Goal: Task Accomplishment & Management: Manage account settings

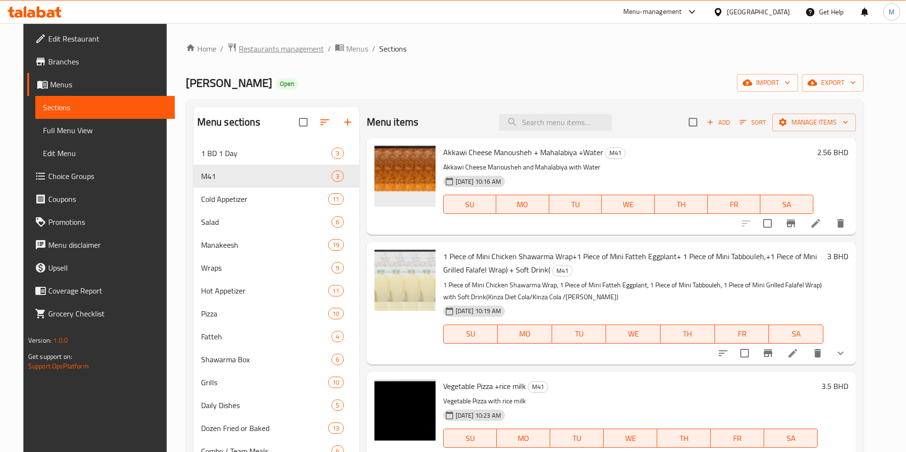
drag, startPoint x: 0, startPoint y: 0, endPoint x: 293, endPoint y: 44, distance: 296.0
click at [293, 44] on span "Restaurants management" at bounding box center [281, 48] width 85 height 11
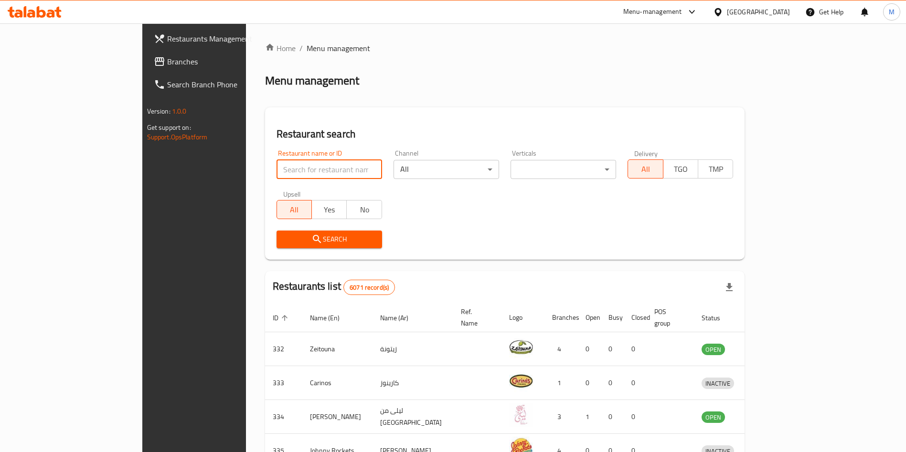
click at [276, 169] on input "search" at bounding box center [329, 169] width 106 height 19
type input "T"
type input "v"
click at [276, 166] on input "v" at bounding box center [329, 169] width 106 height 19
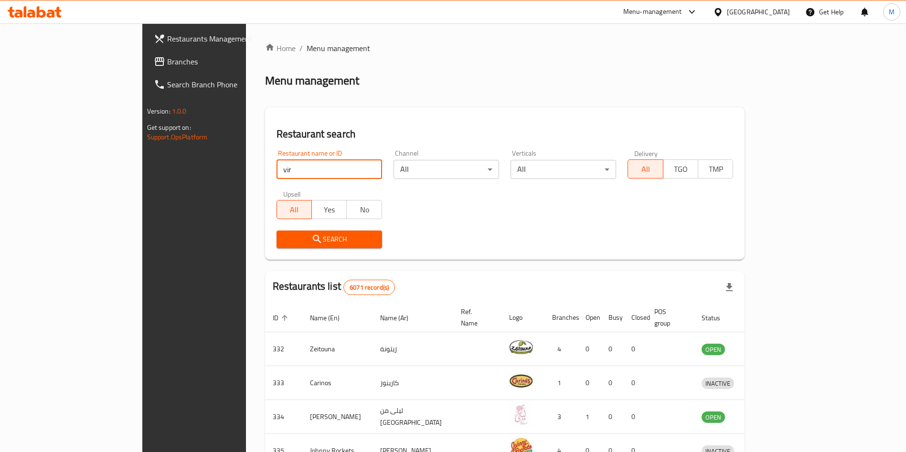
click button "Search" at bounding box center [329, 240] width 106 height 18
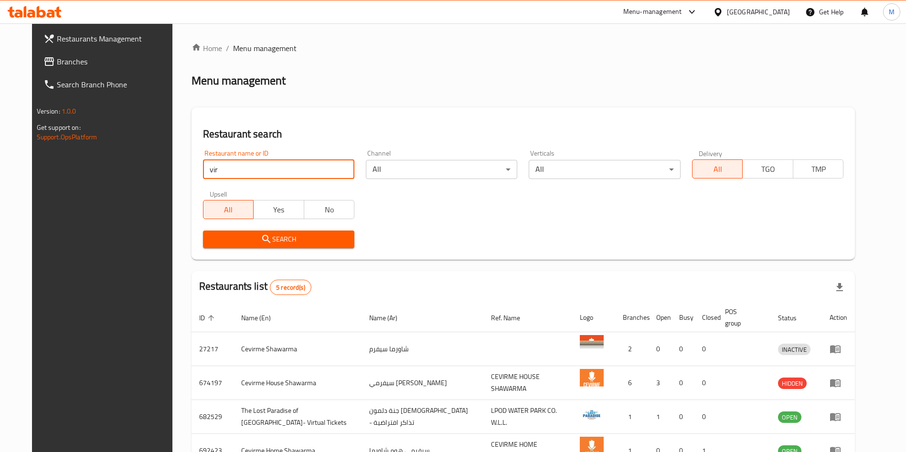
type input "viridian"
click at [289, 250] on div "Search" at bounding box center [278, 239] width 163 height 29
click at [288, 239] on span "Search" at bounding box center [279, 239] width 136 height 12
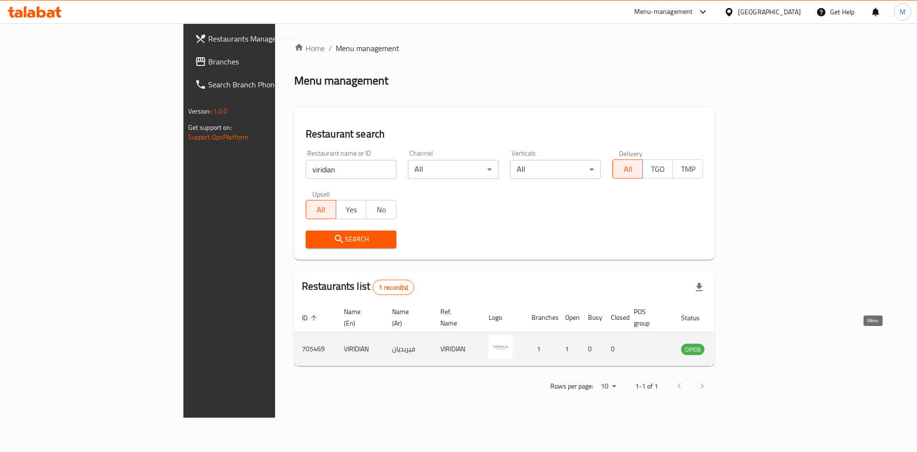
click at [749, 343] on link "enhanced table" at bounding box center [740, 348] width 18 height 11
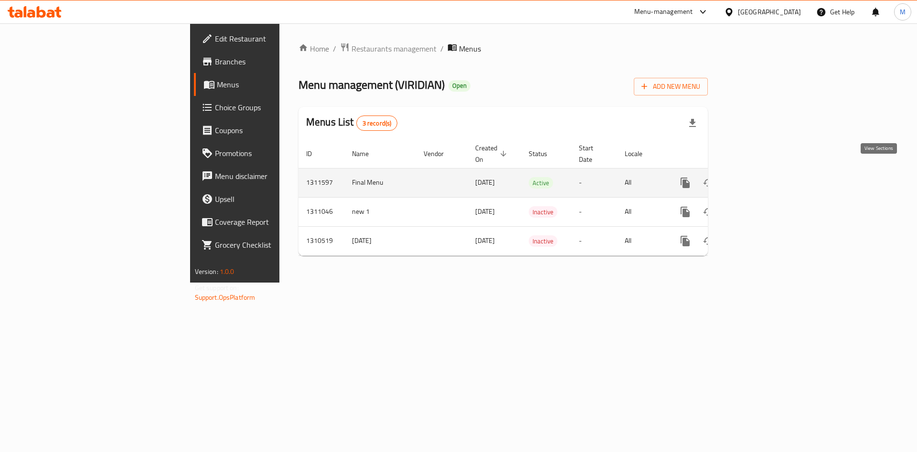
click at [760, 177] on icon "enhanced table" at bounding box center [753, 182] width 11 height 11
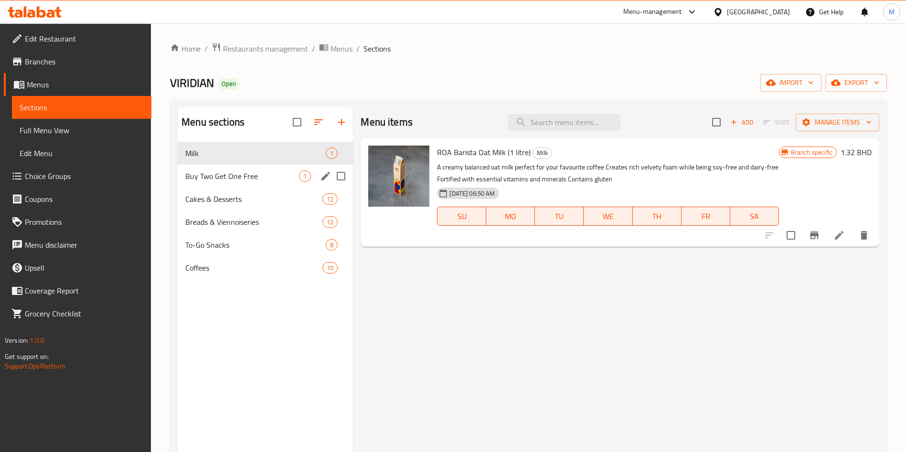
click at [254, 169] on div "Buy Two Get One Free 1" at bounding box center [265, 176] width 175 height 23
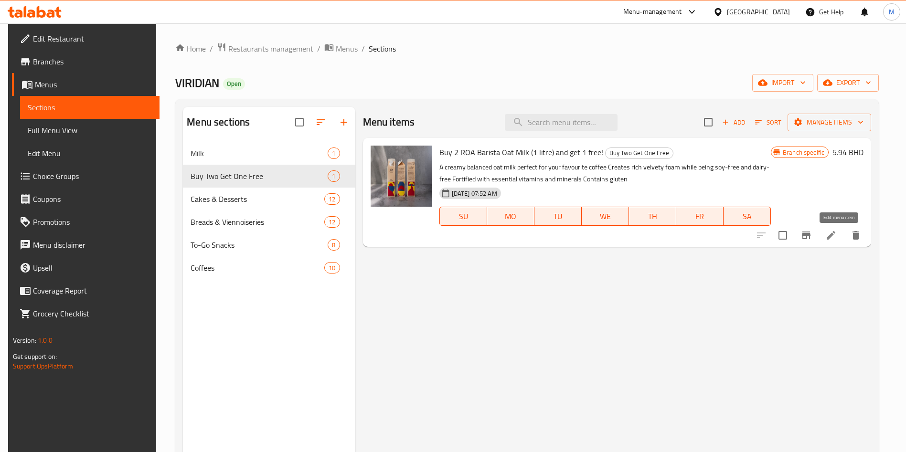
click at [836, 235] on icon at bounding box center [830, 235] width 11 height 11
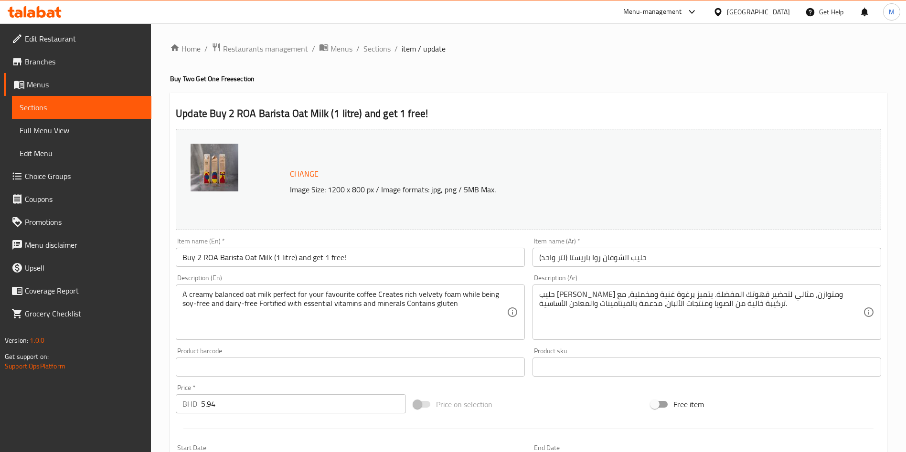
click at [269, 392] on div "Price   * BHD 5.94 Price *" at bounding box center [291, 398] width 230 height 29
click at [269, 393] on div "Price   * BHD 5.94 Price *" at bounding box center [291, 398] width 230 height 29
click at [269, 407] on input "5.94" at bounding box center [303, 403] width 205 height 19
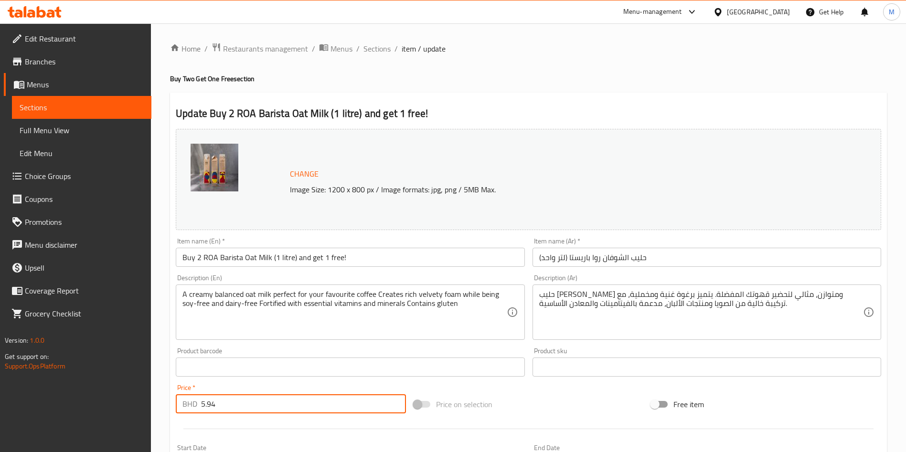
click at [269, 407] on input "5.94" at bounding box center [303, 403] width 205 height 19
type input "5"
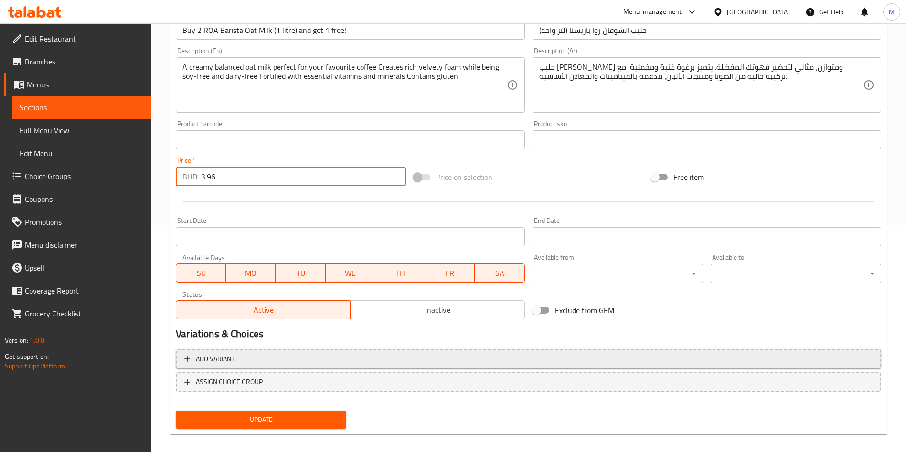
scroll to position [236, 0]
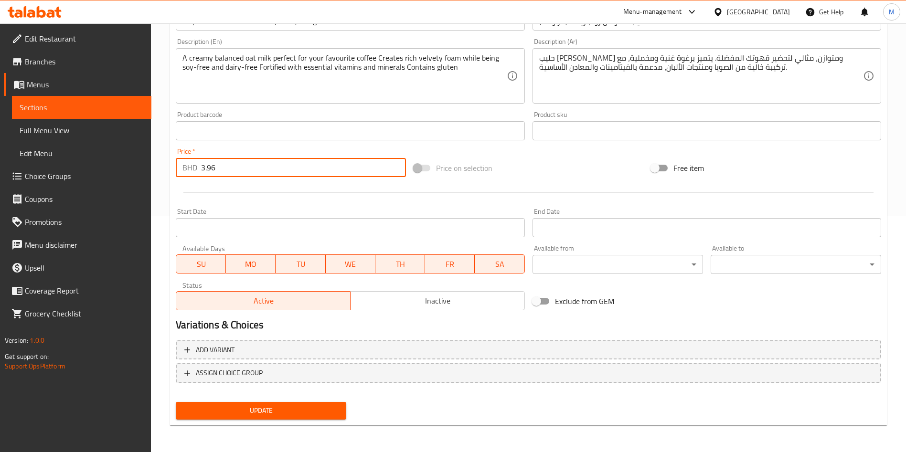
type input "3.96"
click at [257, 407] on span "Update" at bounding box center [260, 411] width 155 height 12
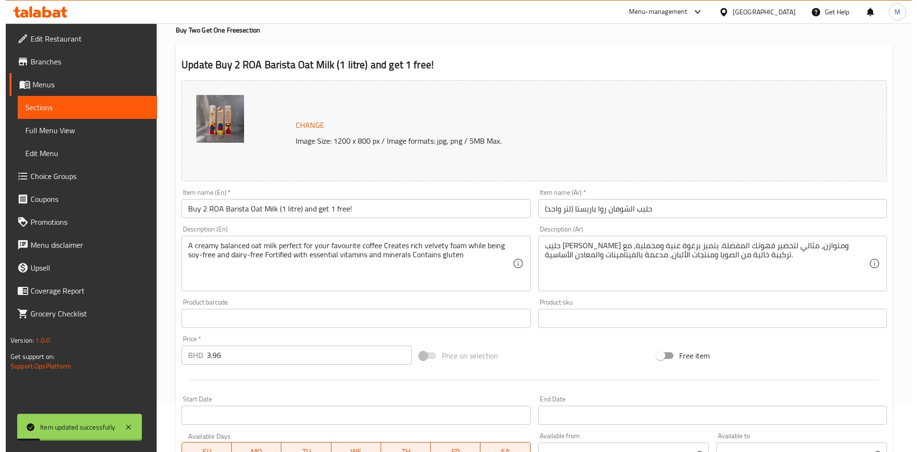
scroll to position [0, 0]
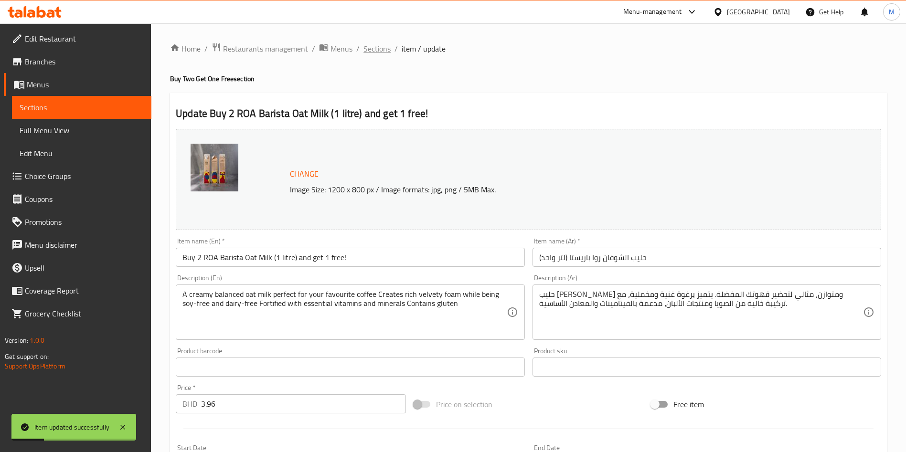
click at [380, 44] on span "Sections" at bounding box center [376, 48] width 27 height 11
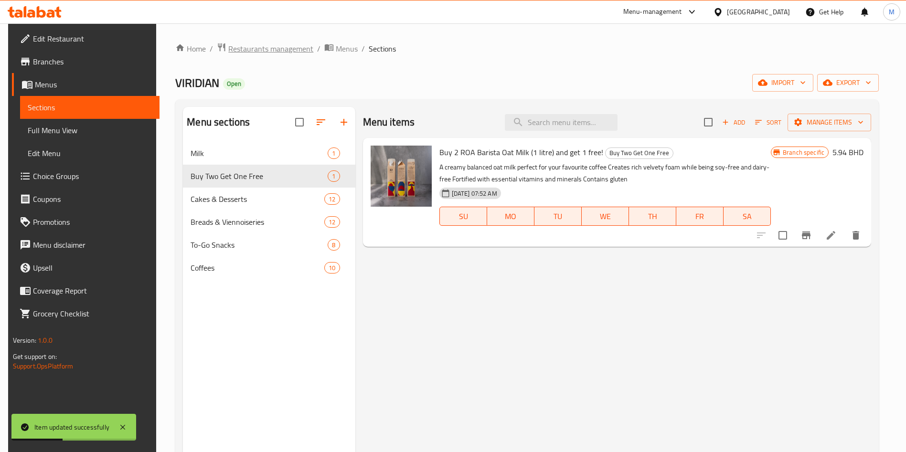
click at [263, 47] on span "Restaurants management" at bounding box center [270, 48] width 85 height 11
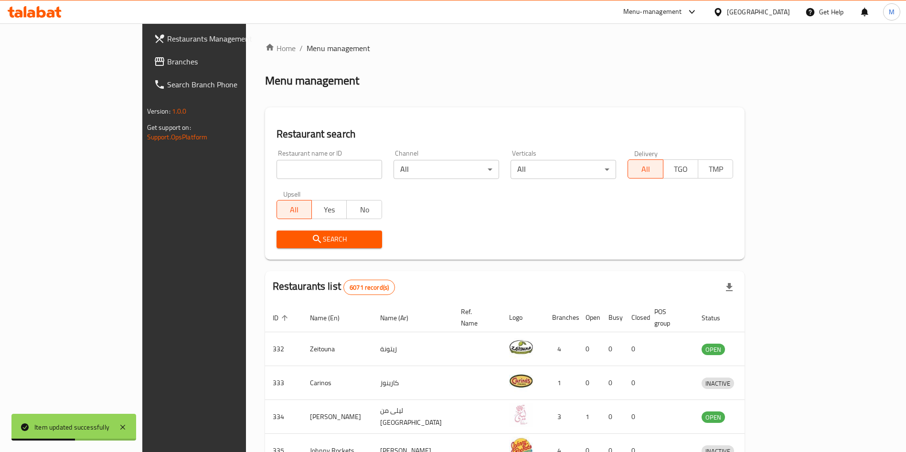
click at [271, 185] on div "Upsell All Yes No" at bounding box center [329, 205] width 117 height 40
click at [276, 169] on input "search" at bounding box center [329, 169] width 106 height 19
type input "viridian"
click at [284, 235] on span "Search" at bounding box center [329, 239] width 90 height 12
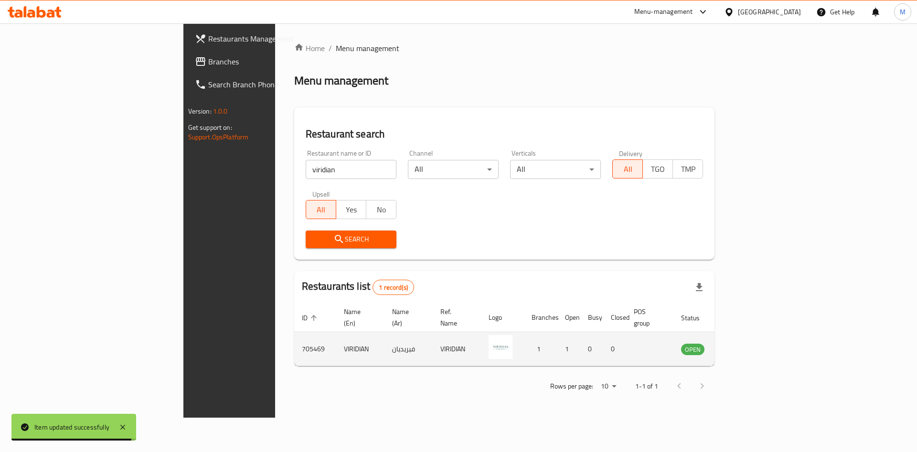
click at [294, 334] on td "705469" at bounding box center [315, 349] width 42 height 34
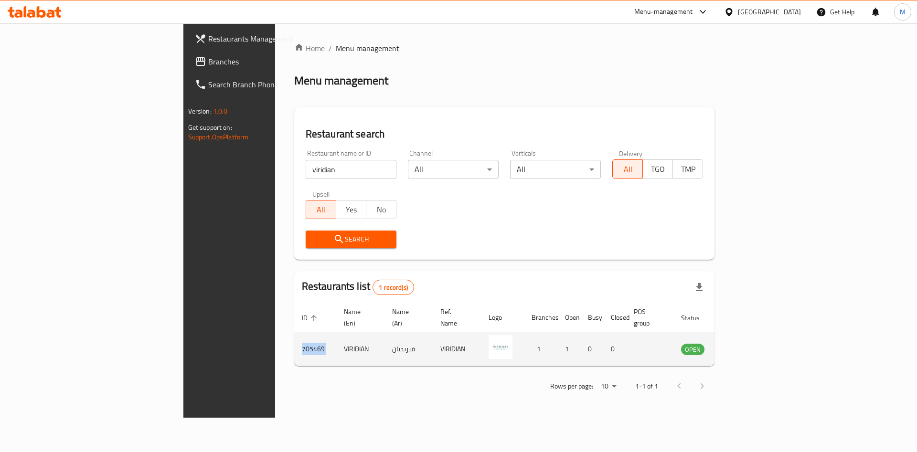
copy td "705469"
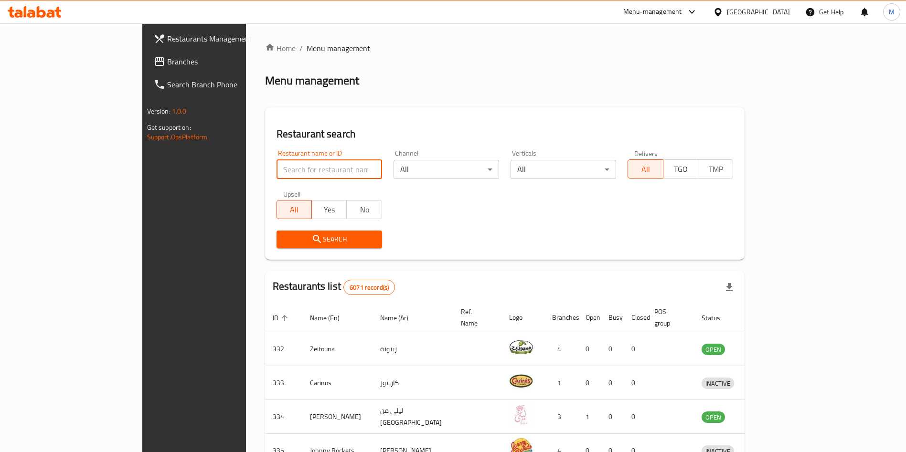
click at [277, 172] on input "search" at bounding box center [329, 169] width 106 height 19
type input "the pizza"
click button "Search" at bounding box center [329, 240] width 106 height 18
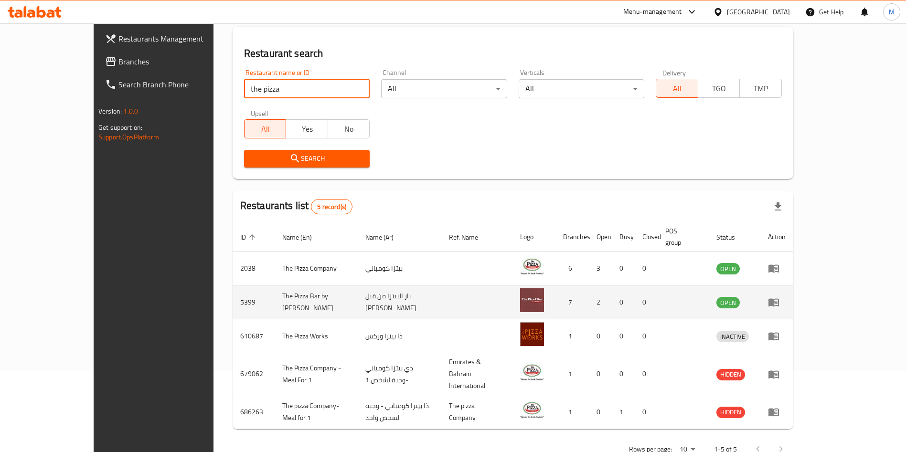
scroll to position [91, 0]
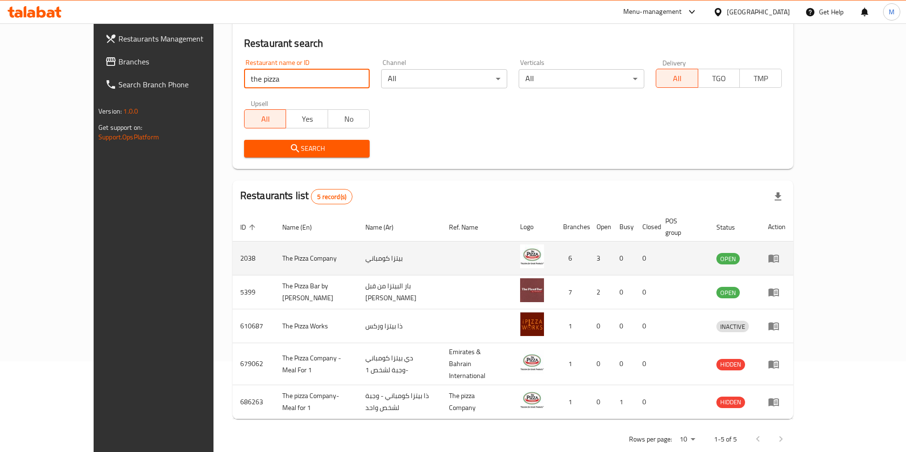
click at [793, 246] on td "enhanced table" at bounding box center [776, 259] width 33 height 34
click at [785, 253] on link "enhanced table" at bounding box center [777, 258] width 18 height 11
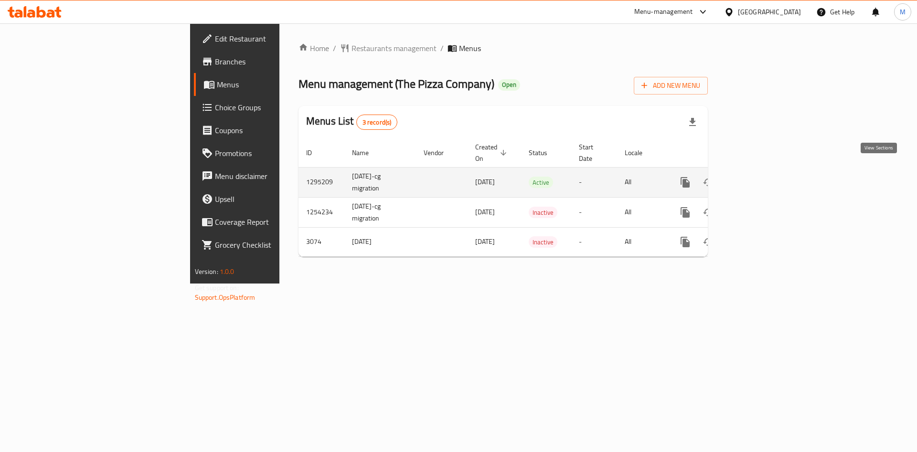
click at [760, 177] on icon "enhanced table" at bounding box center [753, 182] width 11 height 11
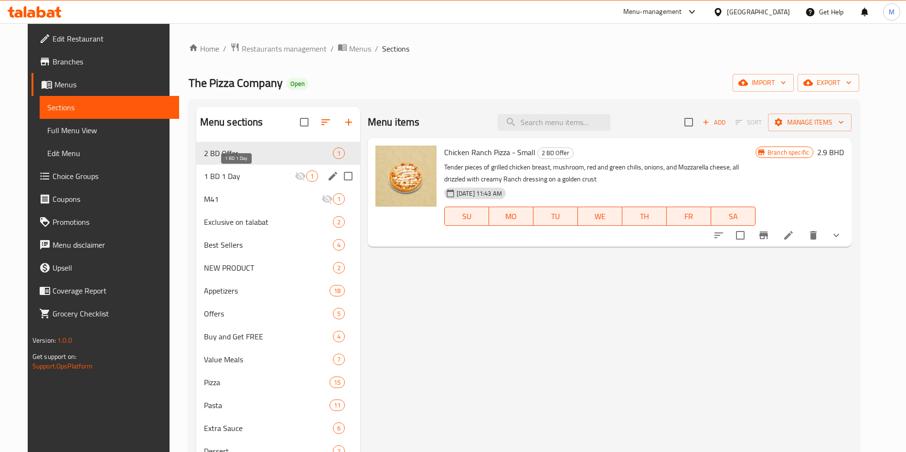
click at [248, 172] on span "1 BD 1 Day" at bounding box center [249, 175] width 91 height 11
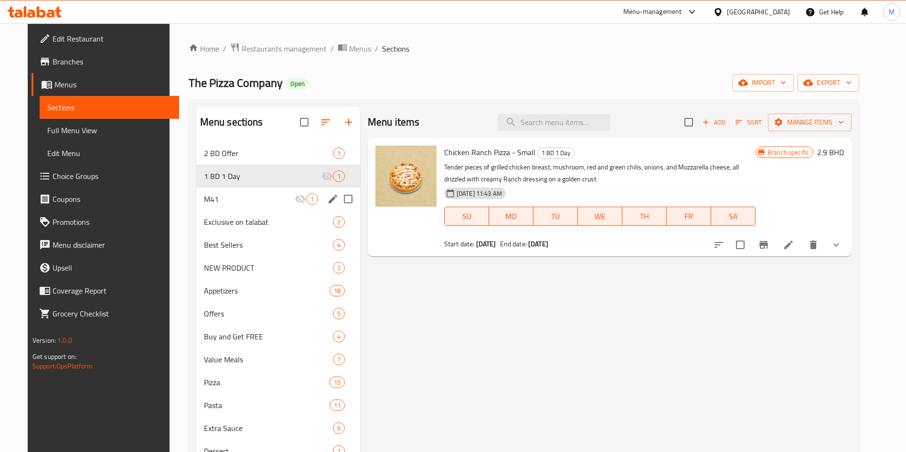
click at [248, 190] on div "M41 1" at bounding box center [278, 199] width 164 height 23
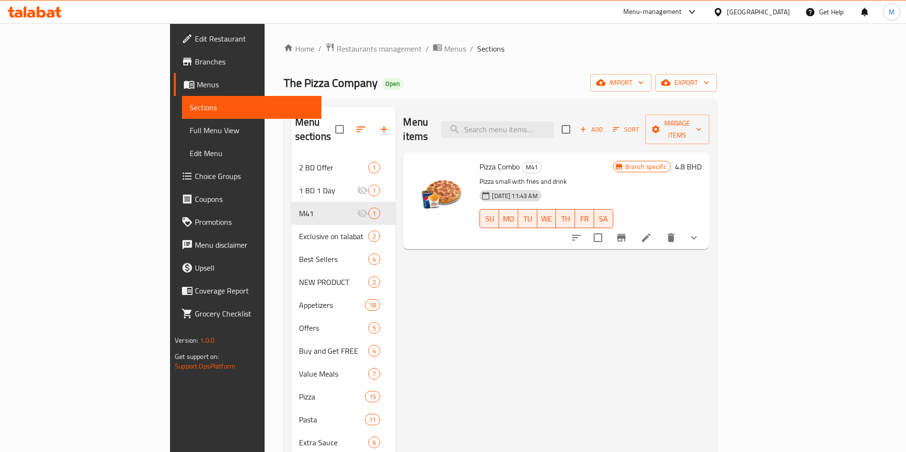
click at [604, 124] on span "Add" at bounding box center [591, 129] width 26 height 11
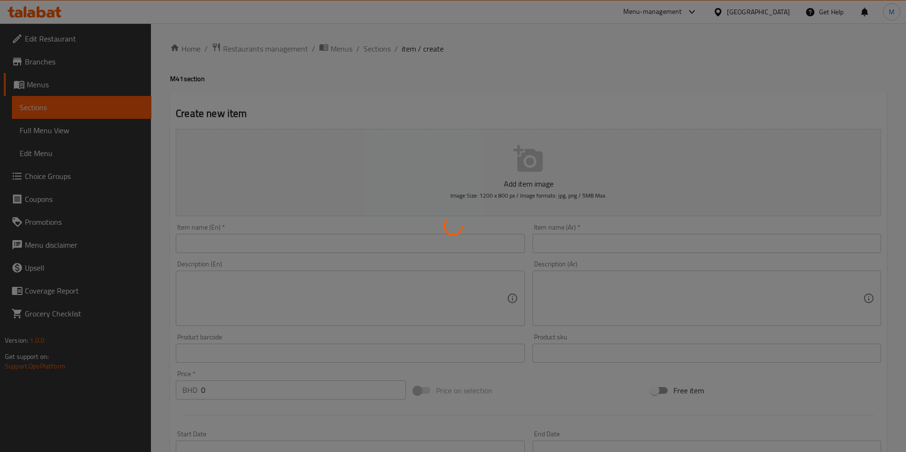
click at [472, 240] on div at bounding box center [453, 226] width 906 height 452
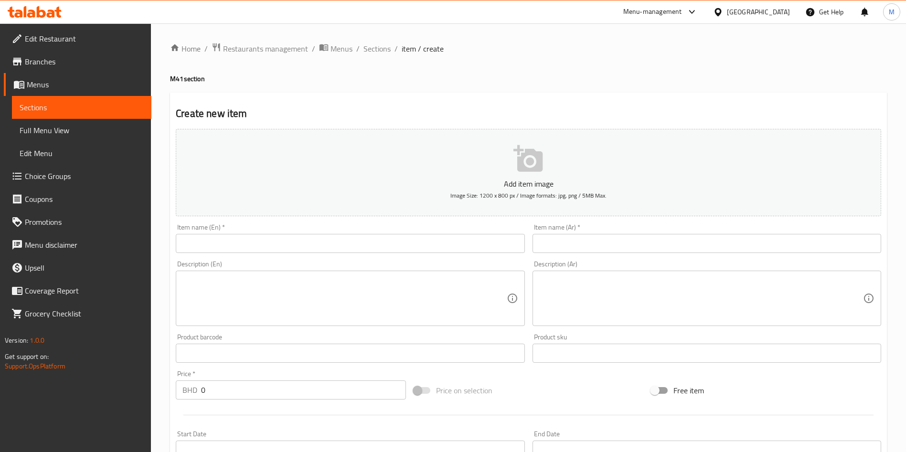
click at [472, 240] on input "text" at bounding box center [350, 243] width 348 height 19
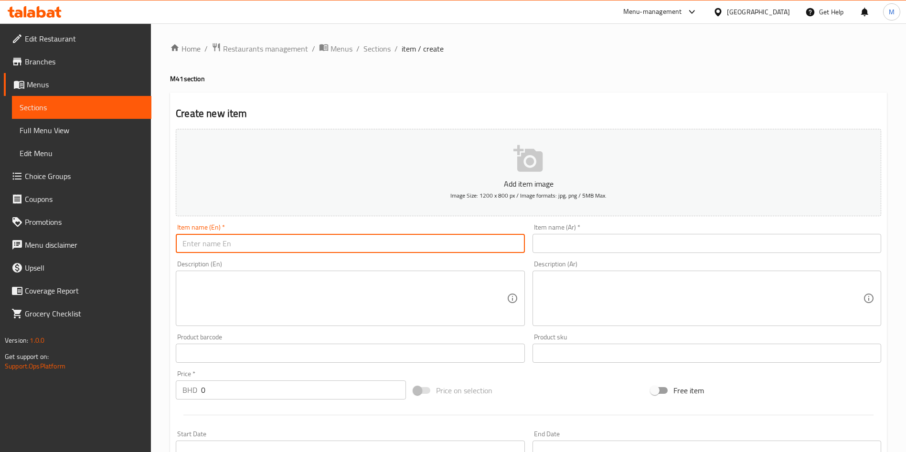
paste input "1. Small Pizza Chicken Ranch, Pan or Thin Crust of choice with drinks kinza col…"
type input "1. Small Pizza Chicken Ranch, Pan or Thin Crust of choice with drinks kinza col…"
click at [472, 241] on input "1. Small Pizza Chicken Ranch, Pan or Thin Crust of choice with drinks kinza col…" at bounding box center [350, 243] width 348 height 19
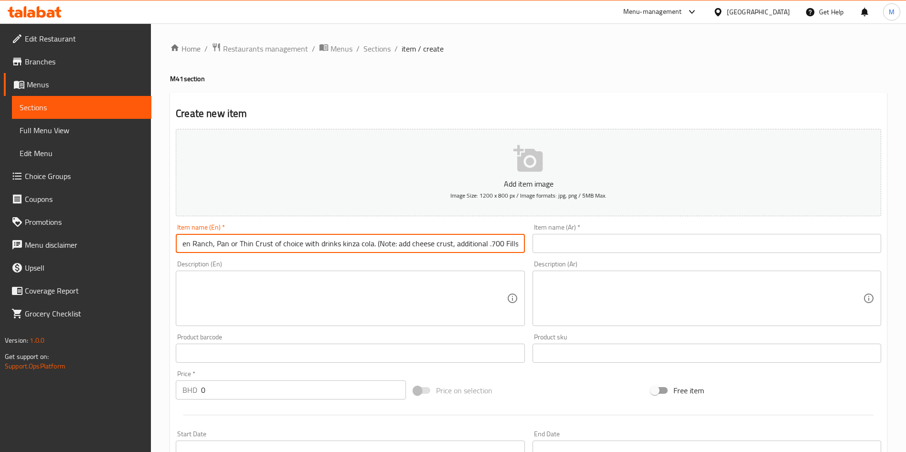
click at [472, 241] on input "1. Small Pizza Chicken Ranch, Pan or Thin Crust of choice with drinks kinza col…" at bounding box center [350, 243] width 348 height 19
click at [425, 291] on textarea at bounding box center [344, 298] width 324 height 45
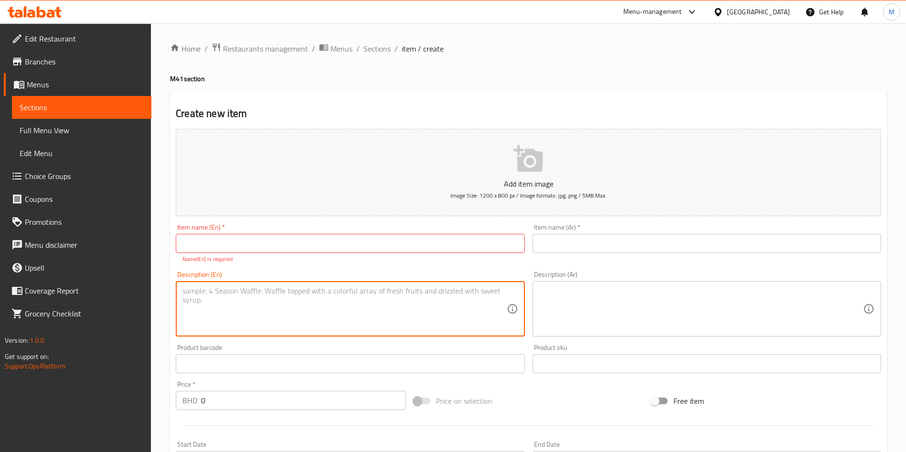
paste textarea "1. Small Pizza Chicken Ranch, Pan or Thin Crust of choice with drinks kinza col…"
type textarea "1. Small Pizza Chicken Ranch, Pan or Thin Crust of choice with drinks kinza col…"
click at [277, 237] on input "text" at bounding box center [350, 243] width 348 height 19
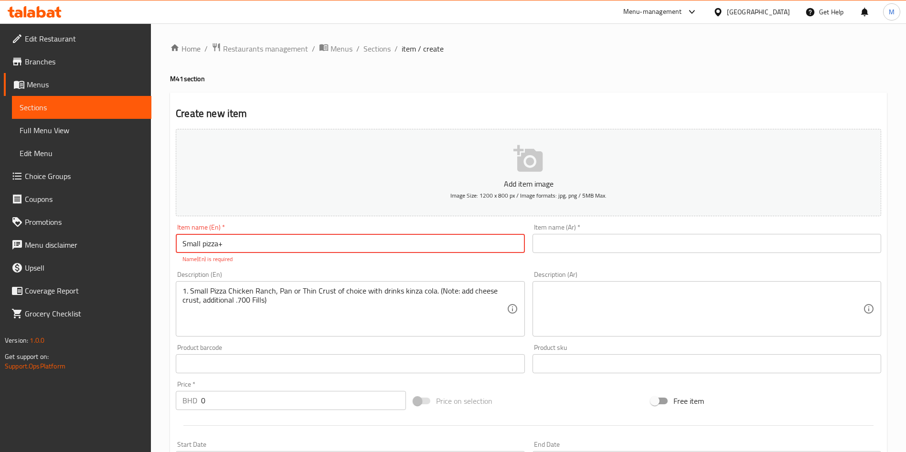
click at [219, 248] on input "Small pizza+" at bounding box center [350, 243] width 348 height 19
click at [256, 242] on input "Small pizza +" at bounding box center [350, 243] width 348 height 19
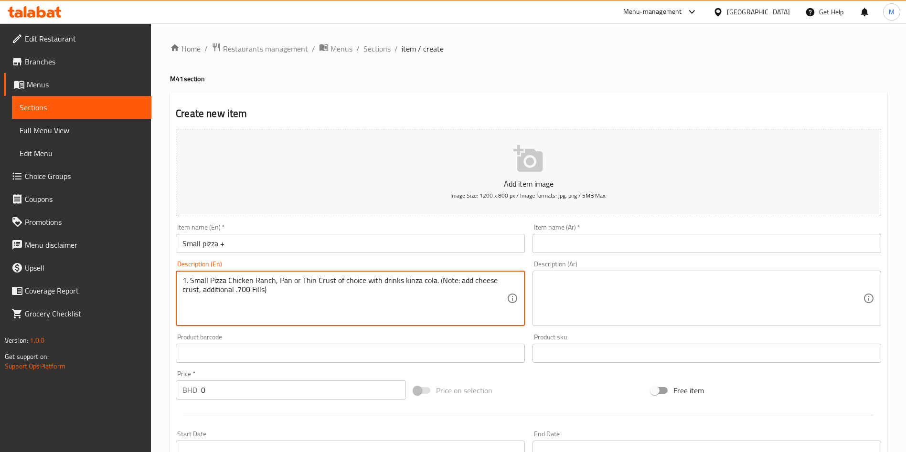
click at [285, 244] on input "Small pizza +" at bounding box center [350, 243] width 348 height 19
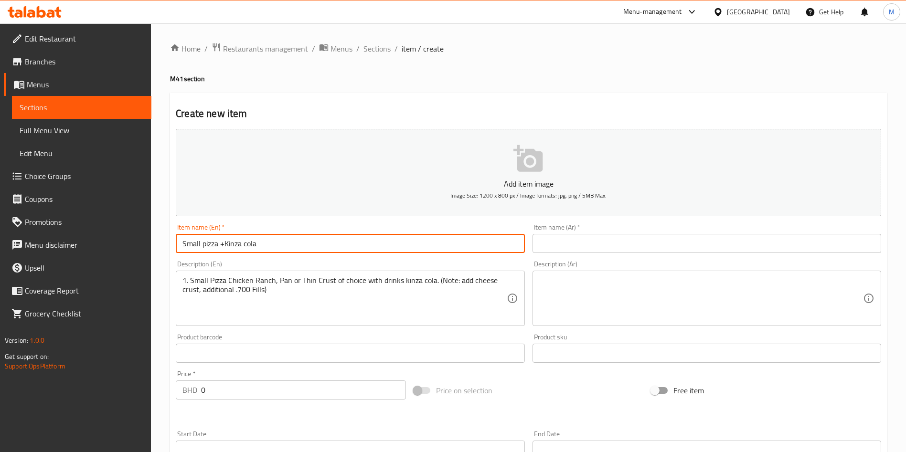
click at [285, 244] on input "Small pizza +Kinza cola" at bounding box center [350, 243] width 348 height 19
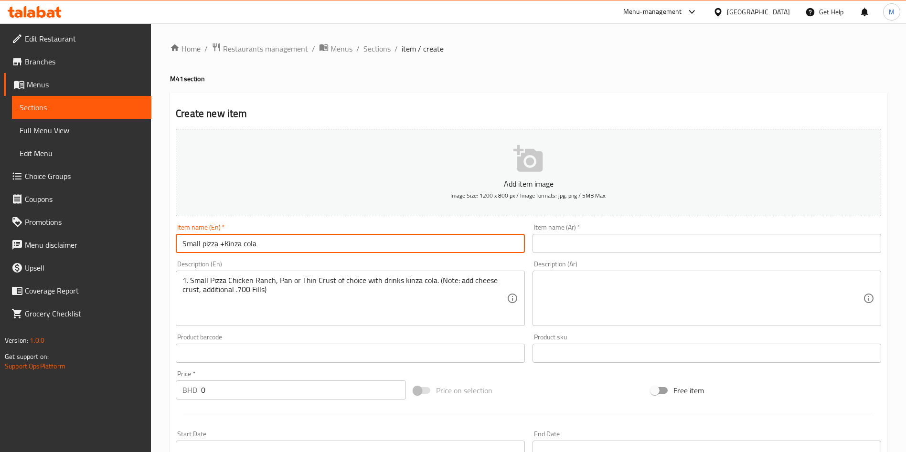
type input "Small pizza +Kinza cola"
click at [560, 240] on input "text" at bounding box center [706, 243] width 348 height 19
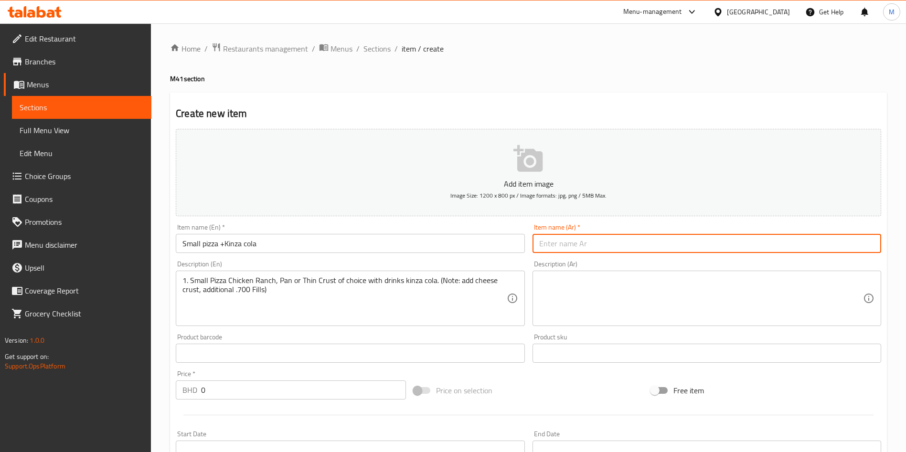
paste input "بيتزا صغيرة + كولا كينزا"
type input "بيتزا صغيرة + كولا كينزا"
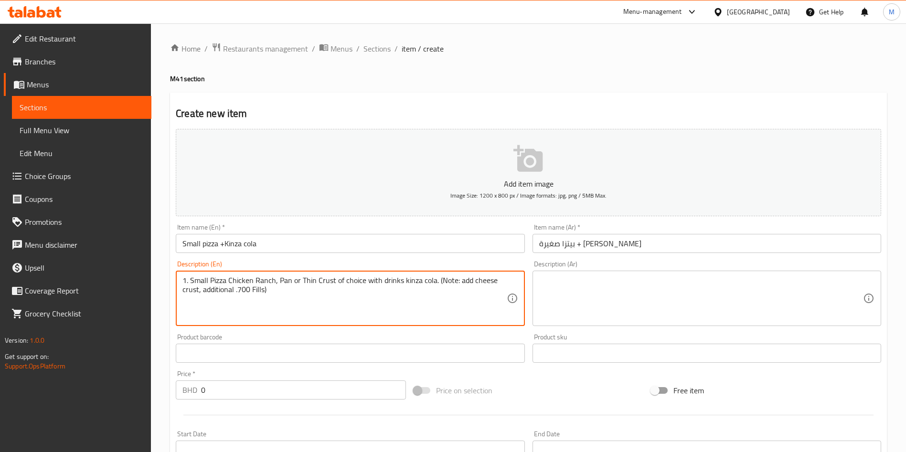
click at [381, 281] on textarea "1. Small Pizza Chicken Ranch, Pan or Thin Crust of choice with drinks kinza col…" at bounding box center [344, 298] width 324 height 45
click at [547, 282] on textarea at bounding box center [701, 298] width 324 height 45
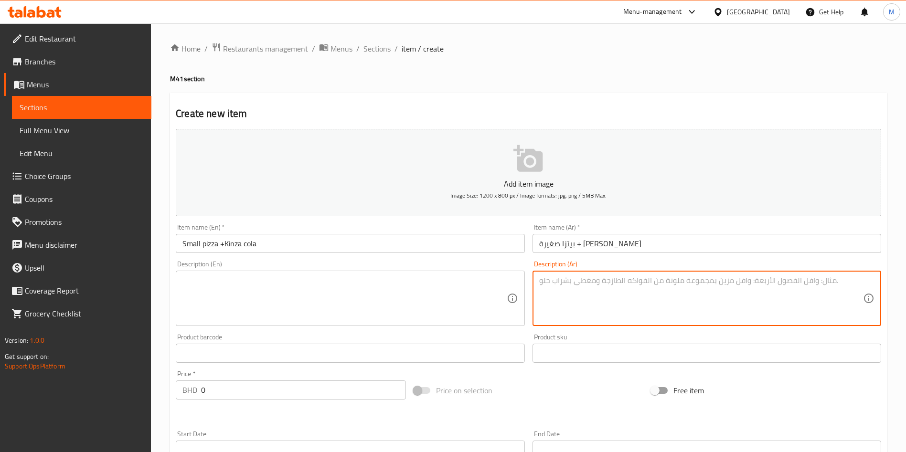
type textarea "c"
paste textarea "Small Pizza Chicken Ranch, Pan or Thin Crust of choice with drinks kinza cola."
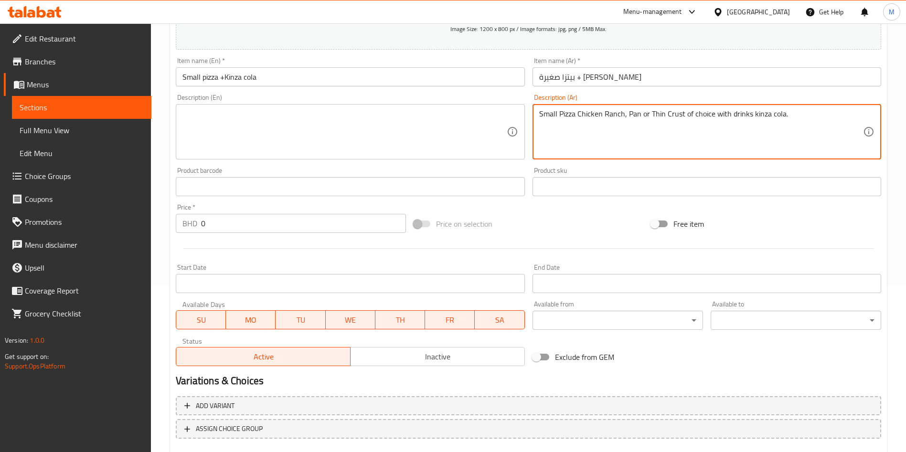
scroll to position [222, 0]
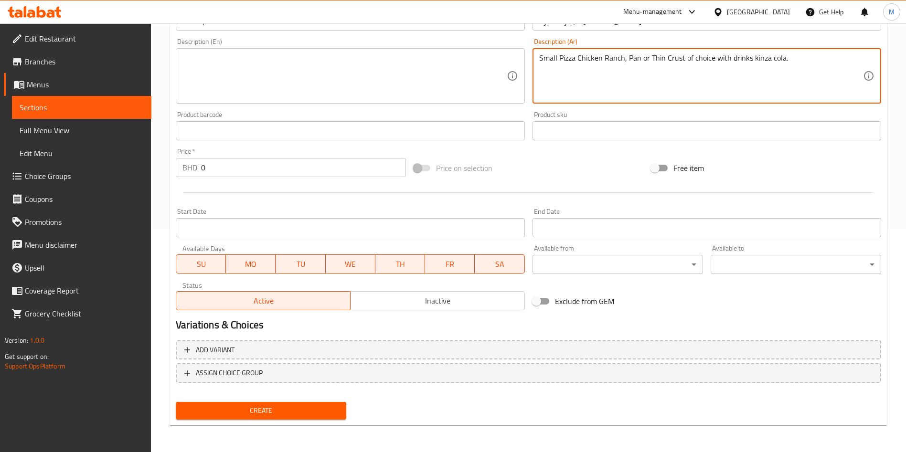
type textarea "Small Pizza Chicken Ranch, Pan or Thin Crust of choice with drinks kinza cola."
click at [262, 165] on div "Price   * BHD 0 Price *" at bounding box center [291, 162] width 230 height 29
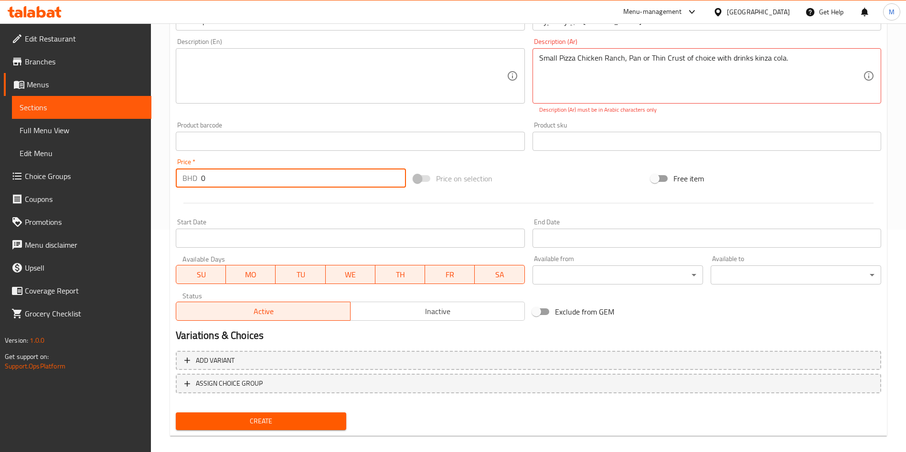
scroll to position [0, 0]
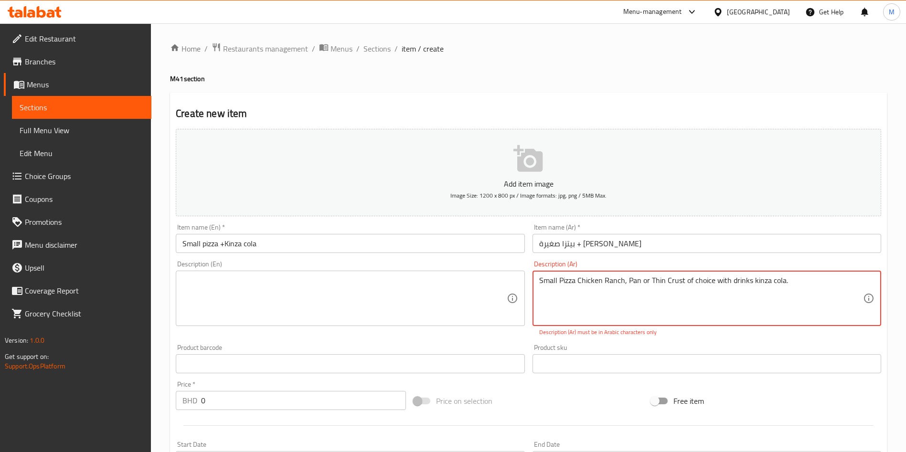
click at [674, 276] on textarea "Small Pizza Chicken Ranch, Pan or Thin Crust of choice with drinks kinza cola." at bounding box center [701, 298] width 324 height 45
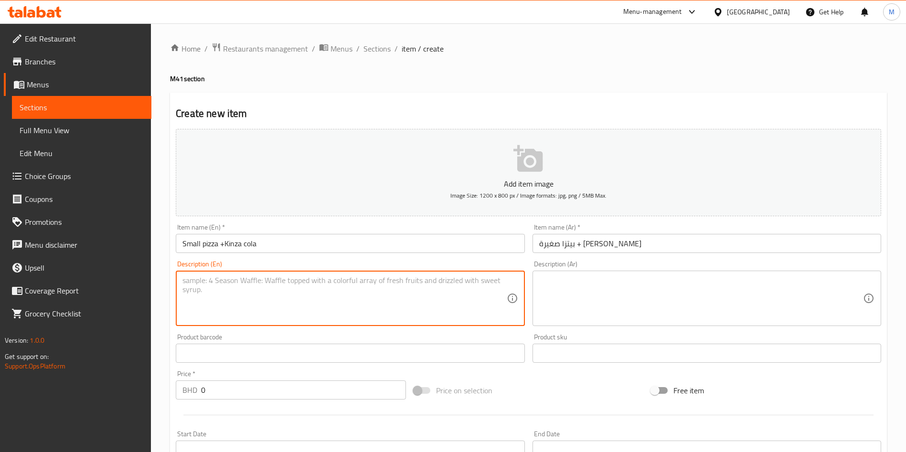
paste textarea "Small Pizza Chicken Ranch, Pan or Thin Crust of choice with drinks kinza cola."
type textarea "Small Pizza Chicken Ranch, Pan or Thin Crust of choice with drinks kinza cola."
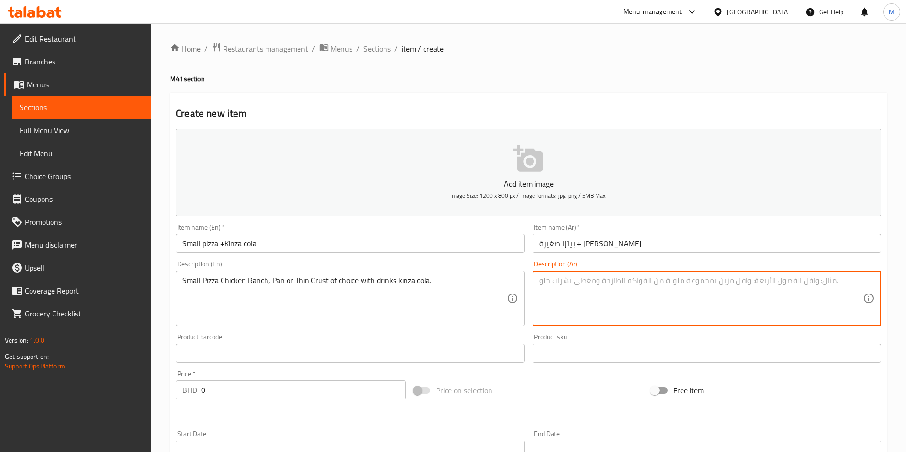
paste textarea "بيتزا صغيرة دجاج رانش أو بان أو عجينة رقيقة حسب الاختيار مع مشروبات كينزا كولا."
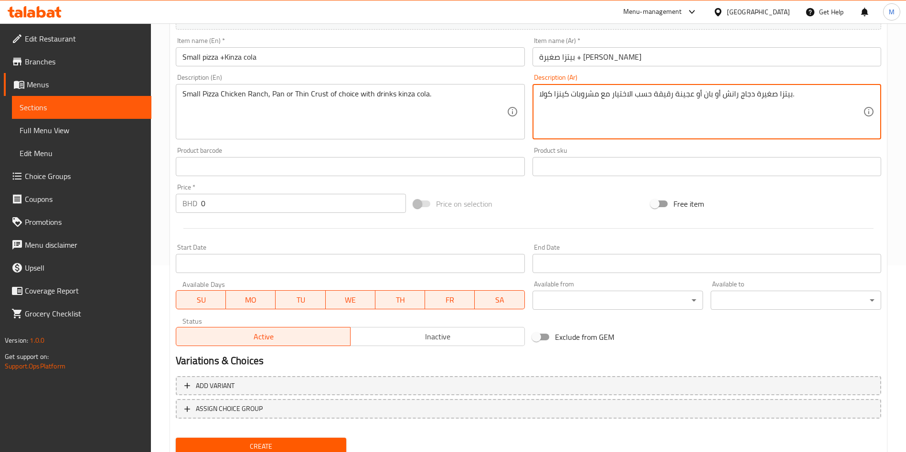
scroll to position [222, 0]
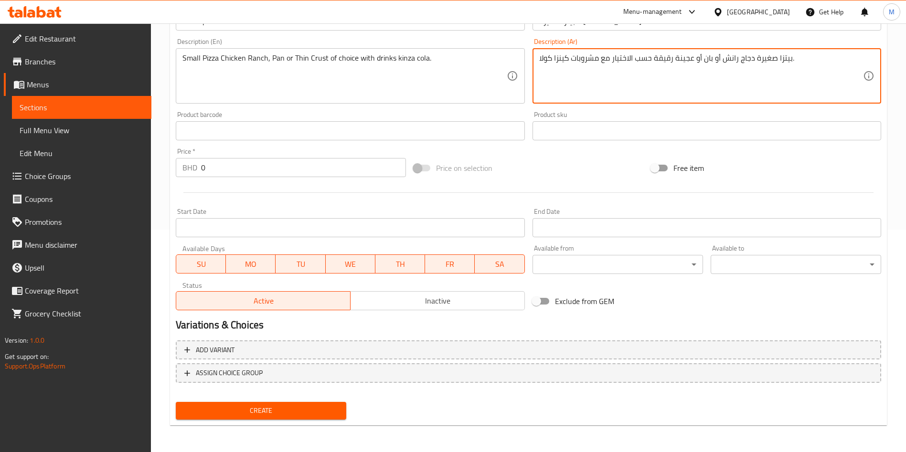
type textarea "بيتزا صغيرة دجاج رانش أو بان أو عجينة رقيقة حسب الاختيار مع مشروبات كينزا كولا."
click at [298, 411] on span "Create" at bounding box center [260, 411] width 155 height 12
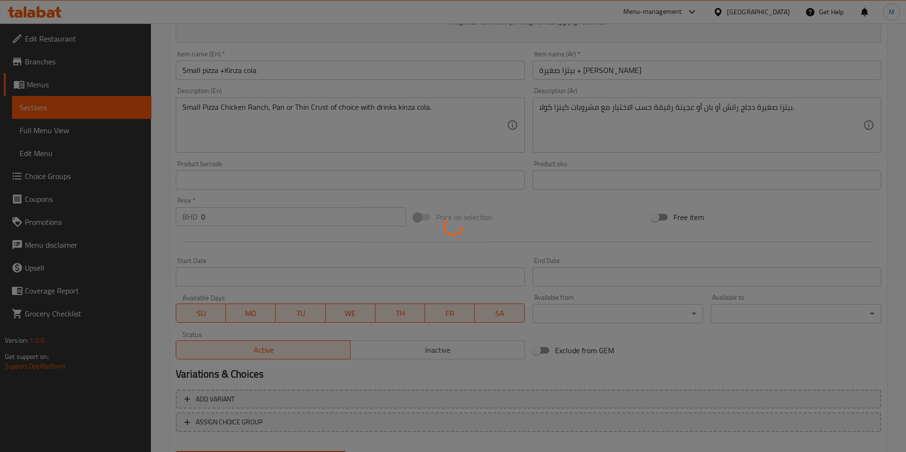
scroll to position [151, 0]
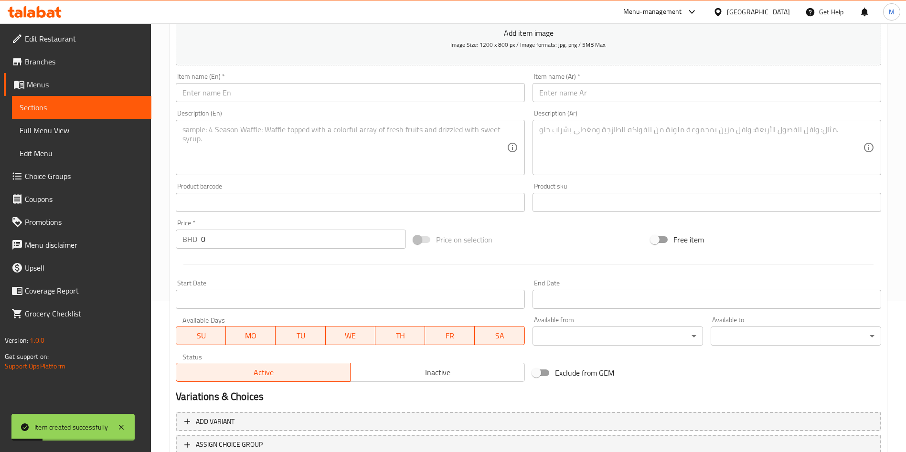
click at [227, 95] on input "text" at bounding box center [350, 92] width 348 height 19
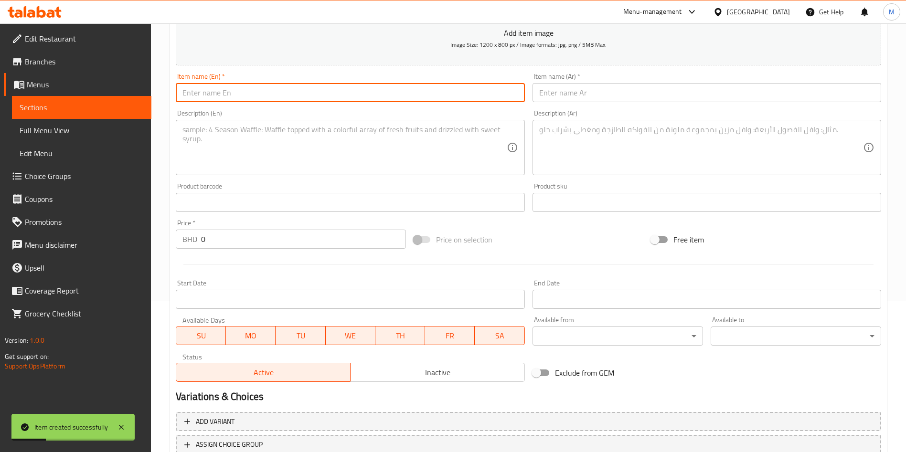
click at [227, 95] on input "text" at bounding box center [350, 92] width 348 height 19
paste input "2. Spaghetti Diabola. Pasta with kinza cola"
type input "2. Spaghetti Diabola. Pasta with kinza cola"
click at [228, 125] on textarea at bounding box center [344, 147] width 324 height 45
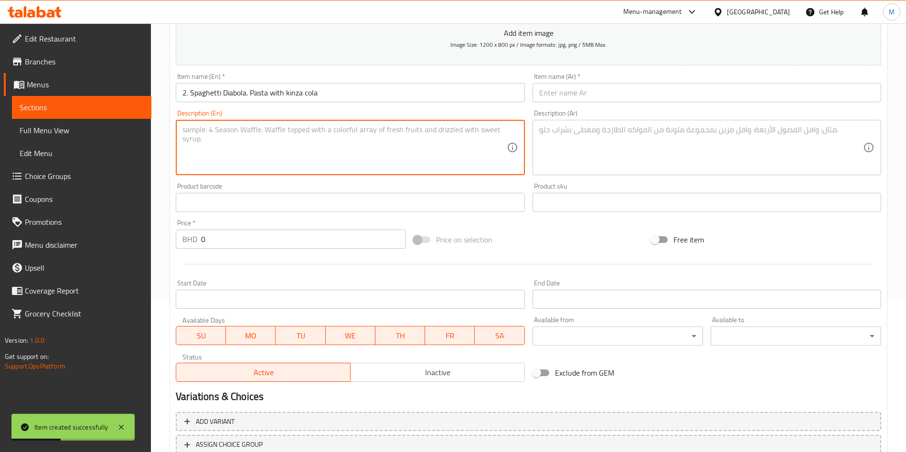
click at [229, 128] on textarea at bounding box center [344, 147] width 324 height 45
paste textarea "2. Spaghetti Diabola. Pasta with kinza cola"
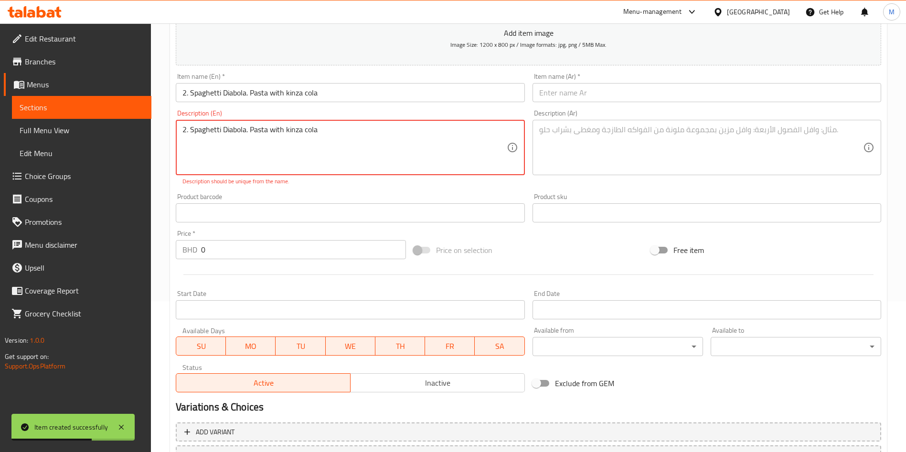
click at [190, 128] on textarea "2. Spaghetti Diabola. Pasta with kinza cola" at bounding box center [344, 147] width 324 height 45
type textarea "Spaghetti Diabola. Pasta with kinza cola"
click at [192, 94] on input "2. Spaghetti Diabola. Pasta with kinza cola" at bounding box center [350, 92] width 348 height 19
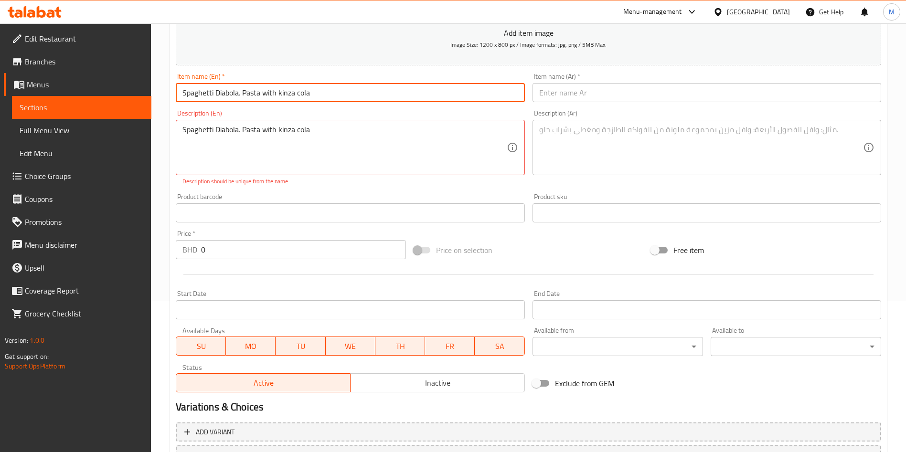
click at [244, 91] on input "Spaghetti Diabola. Pasta with kinza cola" at bounding box center [350, 92] width 348 height 19
click at [267, 92] on input "Spaghetti Diabola Pasta with kinza cola" at bounding box center [350, 92] width 348 height 19
click at [273, 96] on input "Spaghetti Diabola Pasta +kinza cola" at bounding box center [350, 92] width 348 height 19
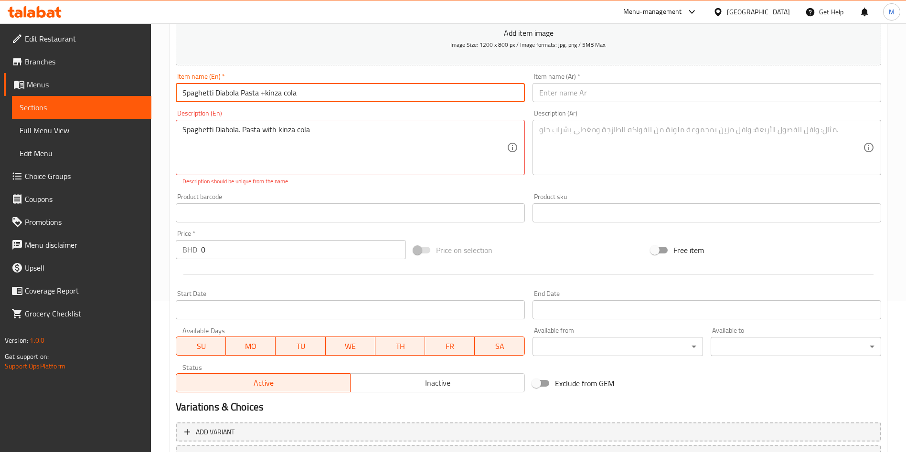
click at [273, 96] on input "Spaghetti Diabola Pasta +kinza cola" at bounding box center [350, 92] width 348 height 19
type input "Spaghetti Diabola Pasta +kinza cola"
click at [579, 97] on input "text" at bounding box center [706, 92] width 348 height 19
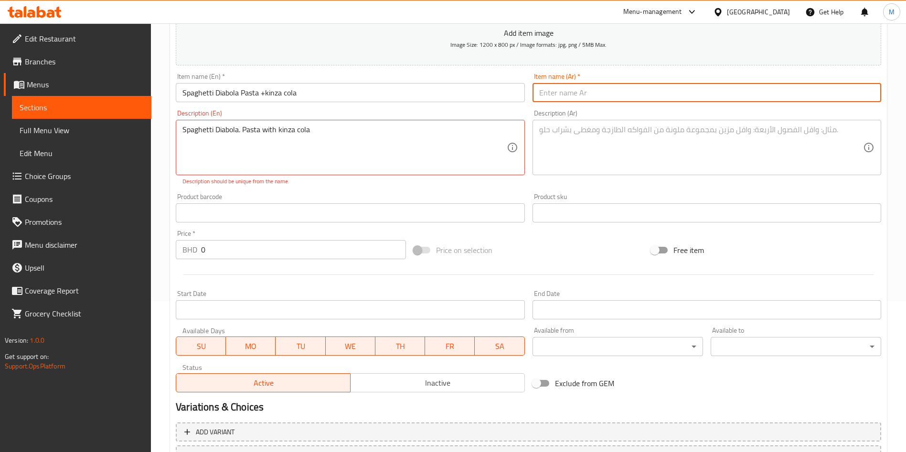
paste input "مكرونة اسباجيتي ديابولا + كينزا كولا"
type input "مكرونة اسباجيتي ديابولا + كينزا كولا"
click at [419, 139] on textarea "Spaghetti Diabola. Pasta with kinza cola" at bounding box center [344, 147] width 324 height 45
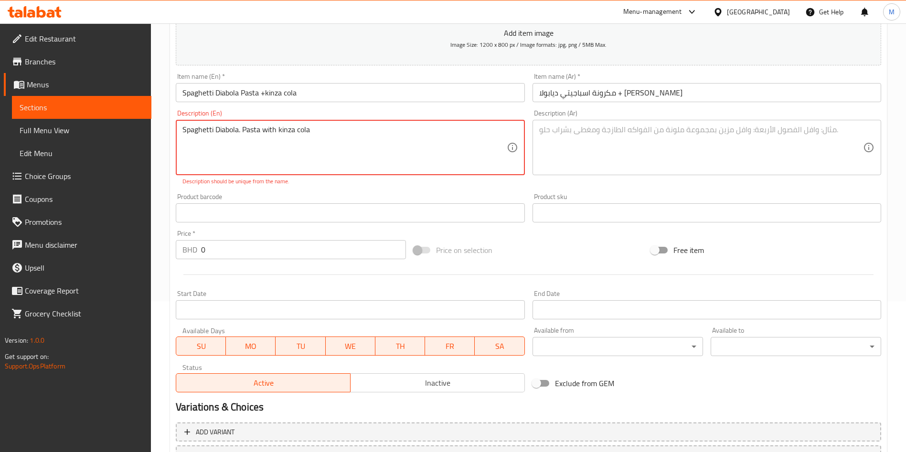
click at [419, 139] on textarea "Spaghetti Diabola. Pasta with kinza cola" at bounding box center [344, 147] width 324 height 45
click at [627, 148] on textarea at bounding box center [701, 147] width 324 height 45
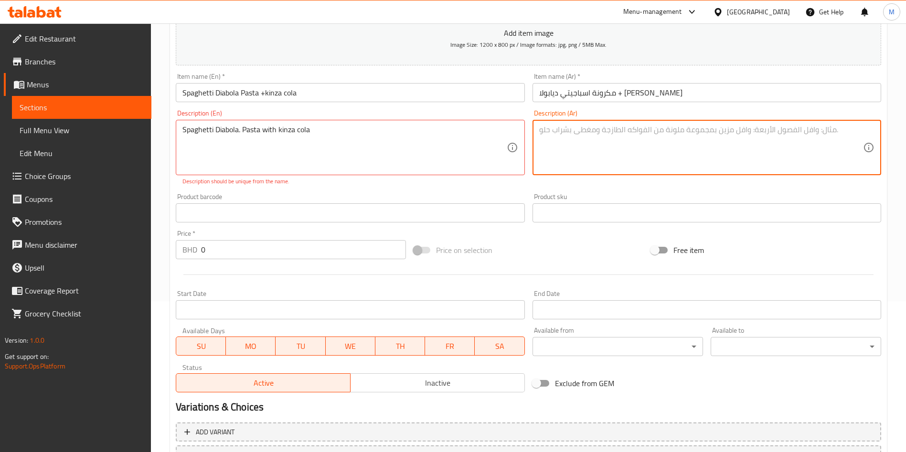
paste textarea "سباغيتي ديابولا. معكرونة مع كينزا كولا"
click at [610, 129] on textarea "سباغيتي ديابولا. معكرونة مع كينزا كولا" at bounding box center [701, 147] width 324 height 45
type textarea "سباغيتي ديابولا معكرونة مع كينزا كولا"
click at [238, 127] on textarea "Spaghetti Diabola. Pasta with kinza cola" at bounding box center [344, 147] width 324 height 45
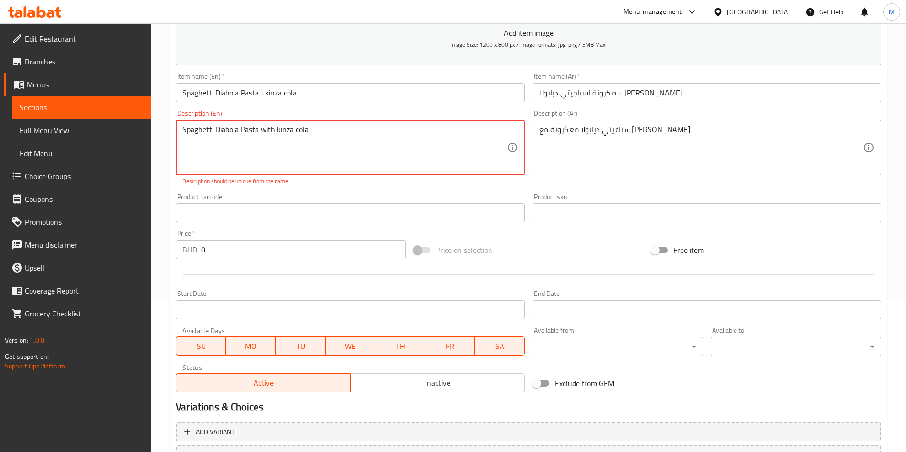
click at [284, 186] on p "Description should be unique from the name." at bounding box center [349, 181] width 335 height 9
click at [239, 128] on textarea "Spaghetti Diabola Pasta with kinza cola" at bounding box center [344, 147] width 324 height 45
click at [216, 129] on textarea "Spaghetti Diabola Pasta with kinza cola" at bounding box center [344, 147] width 324 height 45
click at [217, 130] on textarea "Spaghetti Diabola Pasta with kinza cola" at bounding box center [344, 147] width 324 height 45
click at [294, 195] on div "Product barcode Product barcode" at bounding box center [350, 207] width 348 height 29
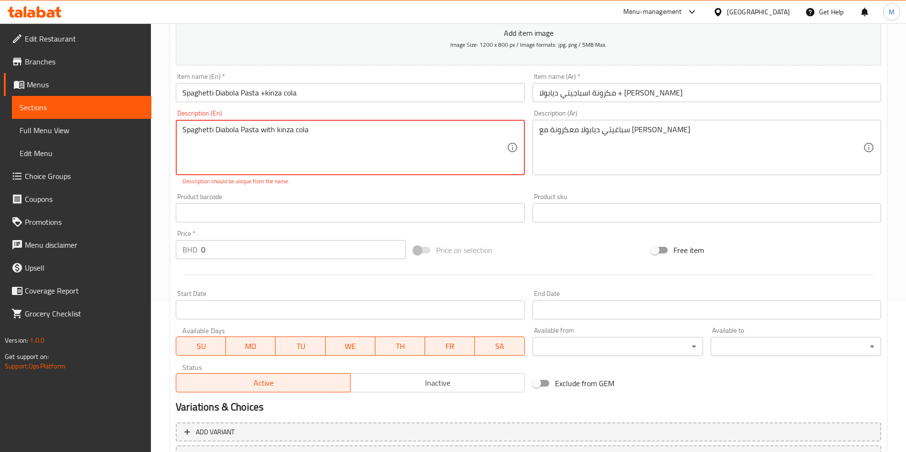
click at [291, 129] on textarea "Spaghetti Diabola Pasta with kinza cola" at bounding box center [344, 147] width 324 height 45
click at [306, 127] on textarea "Spaghetti Diabola Pasta with kinza cola" at bounding box center [344, 147] width 324 height 45
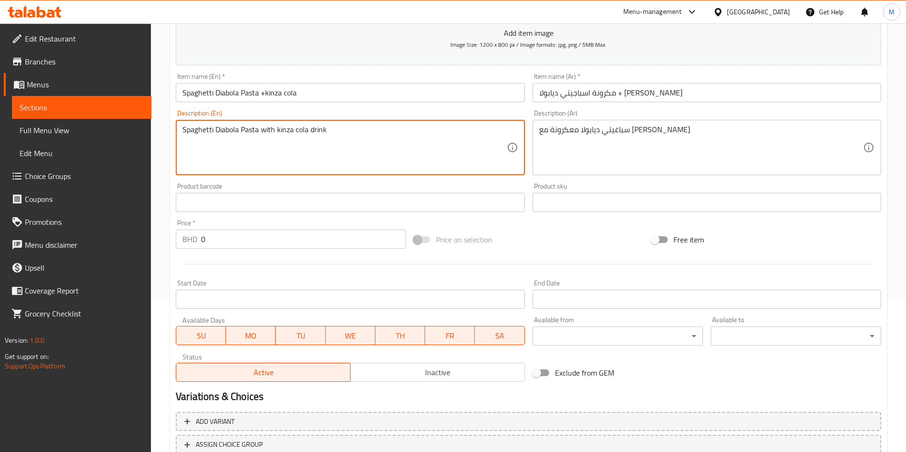
type textarea "Spaghetti Diabola Pasta with kinza cola drink"
click at [349, 185] on div "Product barcode Product barcode" at bounding box center [350, 197] width 348 height 29
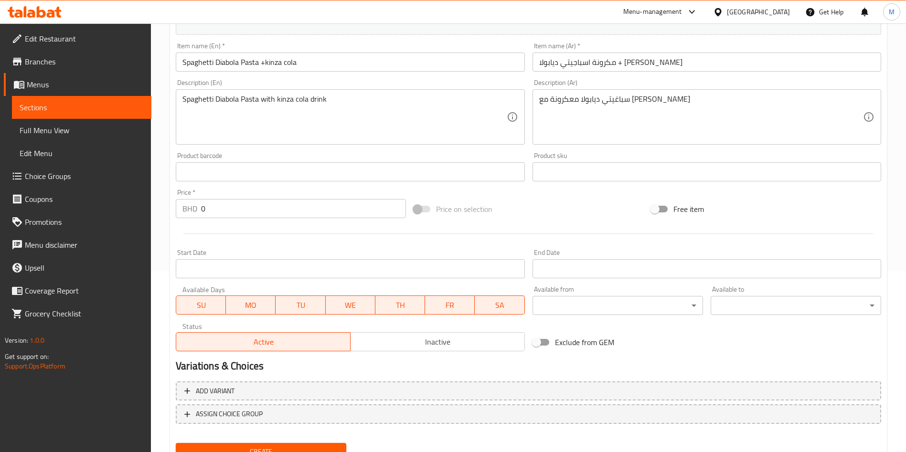
scroll to position [222, 0]
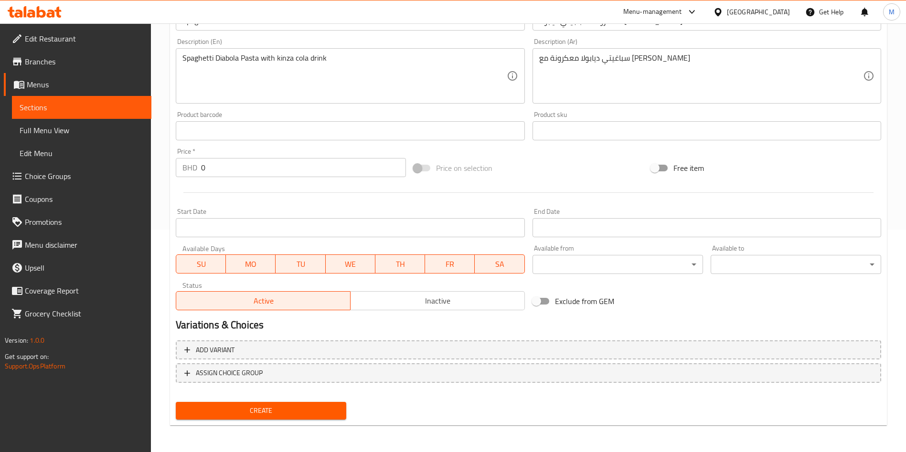
click at [308, 407] on span "Create" at bounding box center [260, 411] width 155 height 12
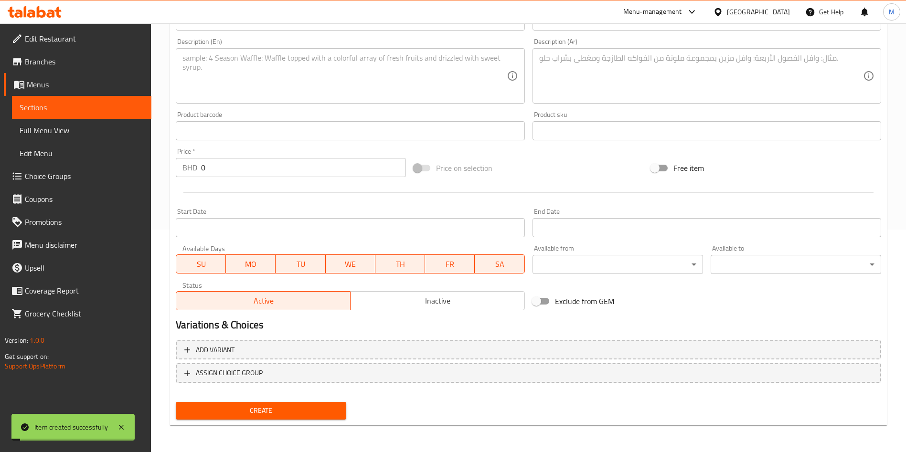
scroll to position [0, 0]
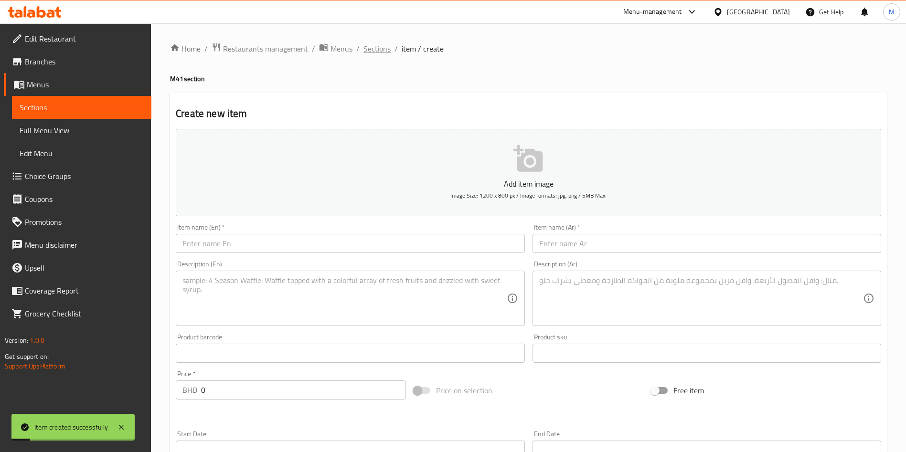
click at [388, 49] on span "Sections" at bounding box center [376, 48] width 27 height 11
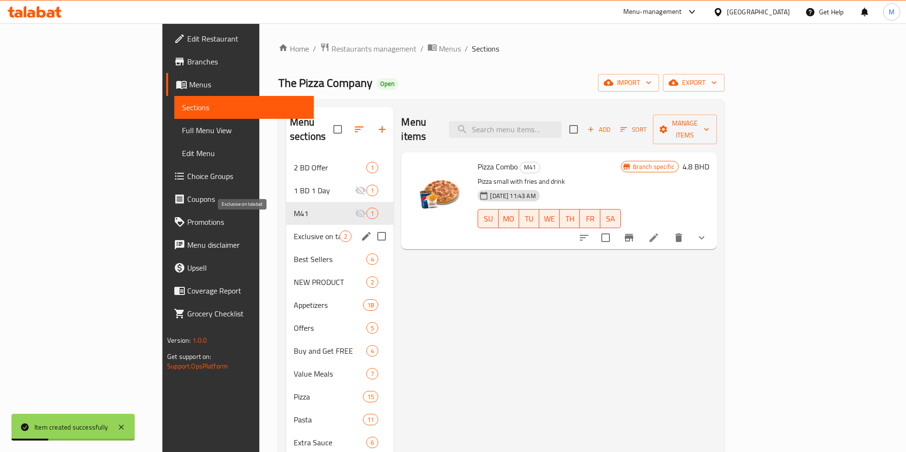
click at [294, 231] on span "Exclusive on talabat" at bounding box center [317, 236] width 46 height 11
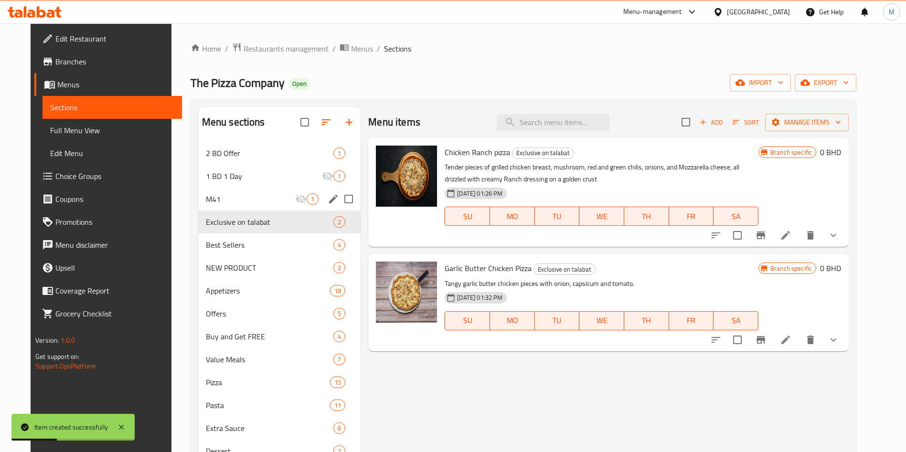
click at [226, 190] on div "M41 1" at bounding box center [279, 199] width 163 height 23
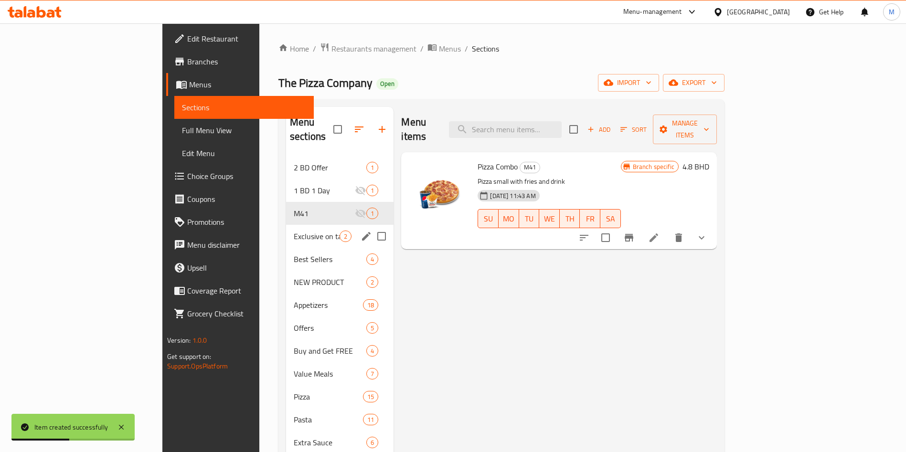
click at [286, 225] on div "Exclusive on talabat 2" at bounding box center [339, 236] width 107 height 23
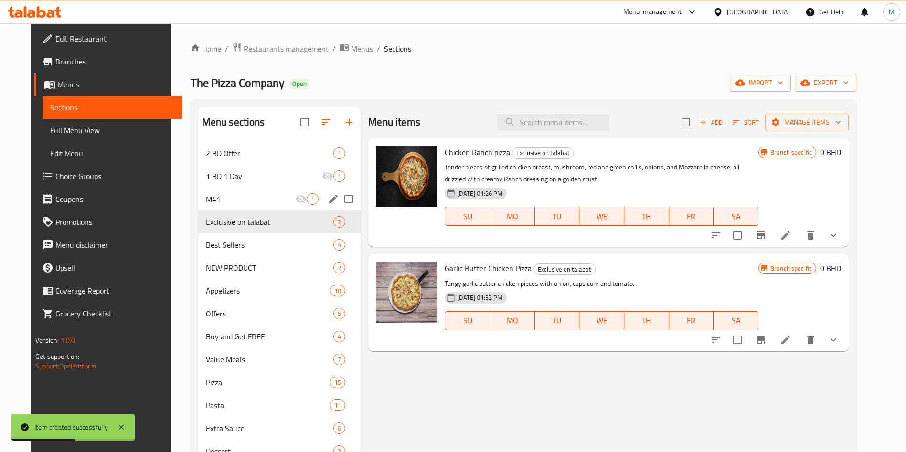
click at [232, 202] on span "M41" at bounding box center [250, 198] width 89 height 11
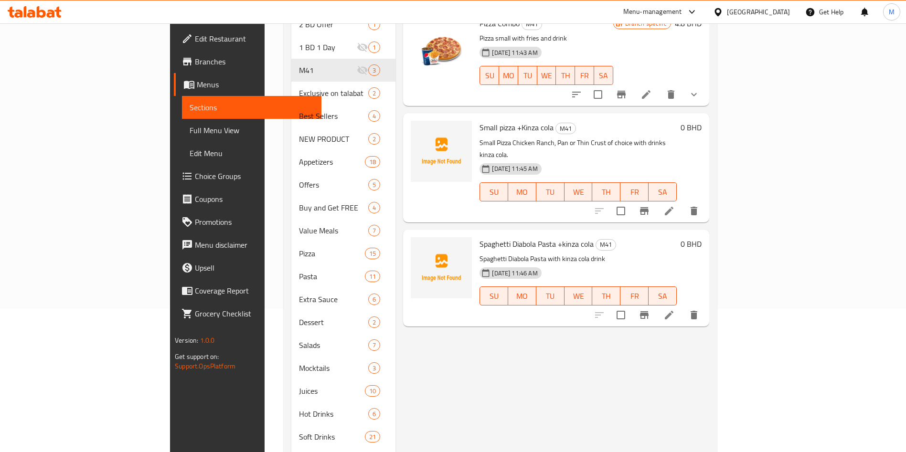
scroll to position [72, 0]
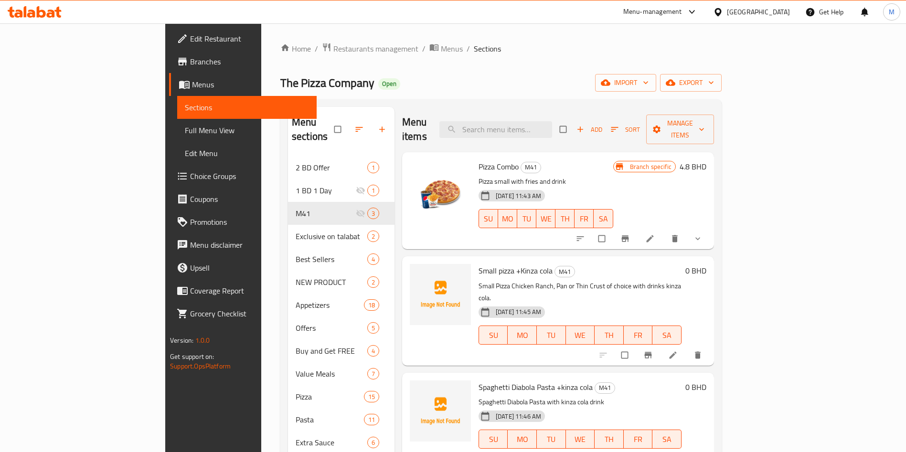
click at [190, 177] on span "Choice Groups" at bounding box center [249, 175] width 119 height 11
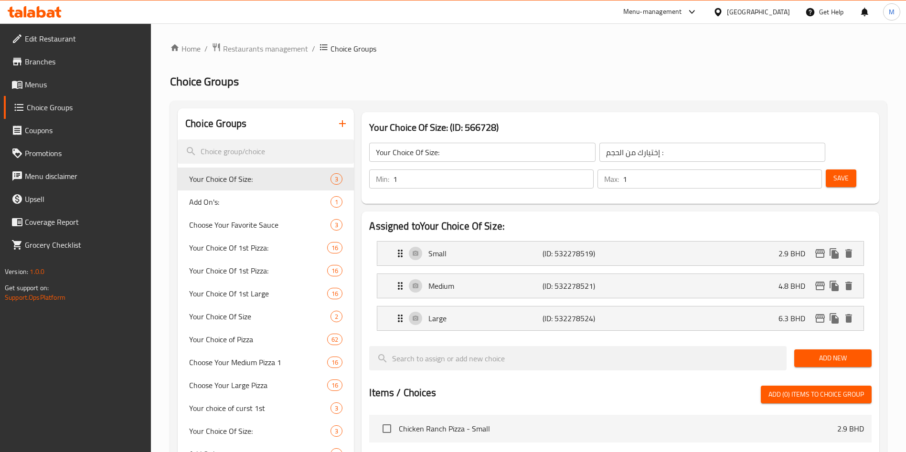
click at [344, 127] on icon "button" at bounding box center [342, 123] width 11 height 11
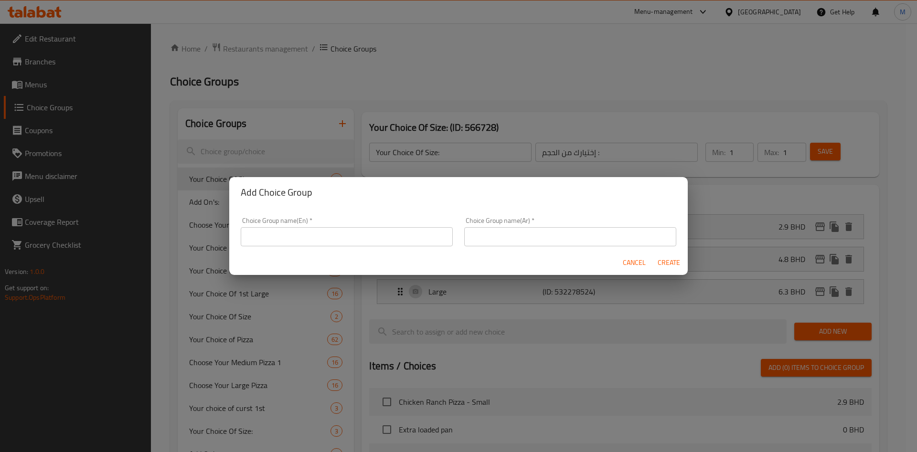
click at [313, 232] on input "text" at bounding box center [347, 236] width 212 height 19
type input "a"
type input "your choice of:"
click at [487, 235] on input "text" at bounding box center [570, 236] width 212 height 19
type input "اختيارك من"
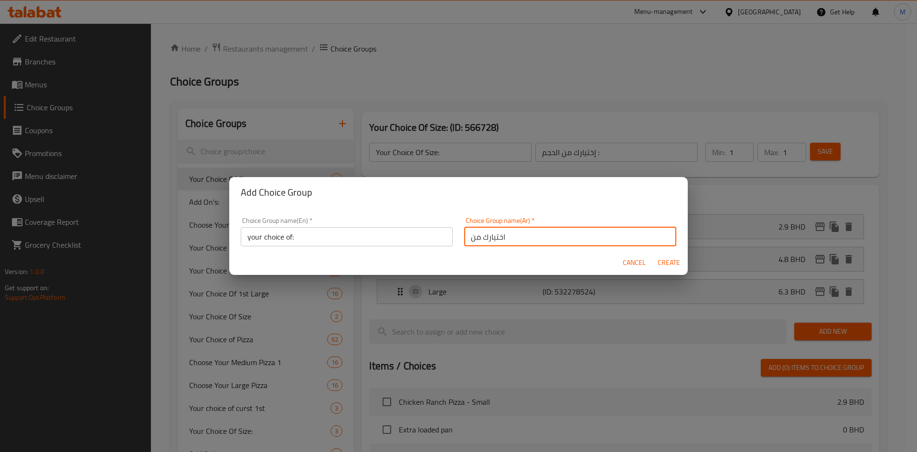
click at [503, 255] on div "Cancel Create" at bounding box center [458, 262] width 458 height 25
click at [674, 255] on button "Create" at bounding box center [668, 263] width 31 height 18
type input "your choice of:"
type input "اختيارك من"
type input "0"
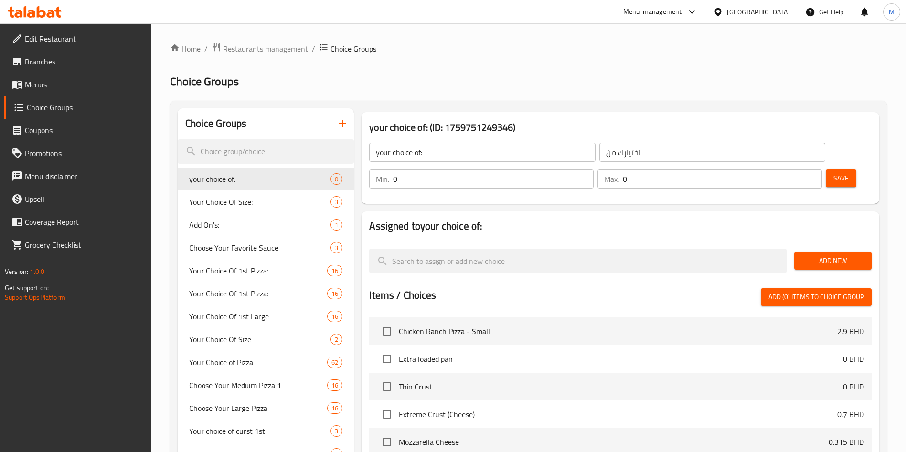
type input "1"
click at [796, 169] on input "1" at bounding box center [721, 178] width 199 height 19
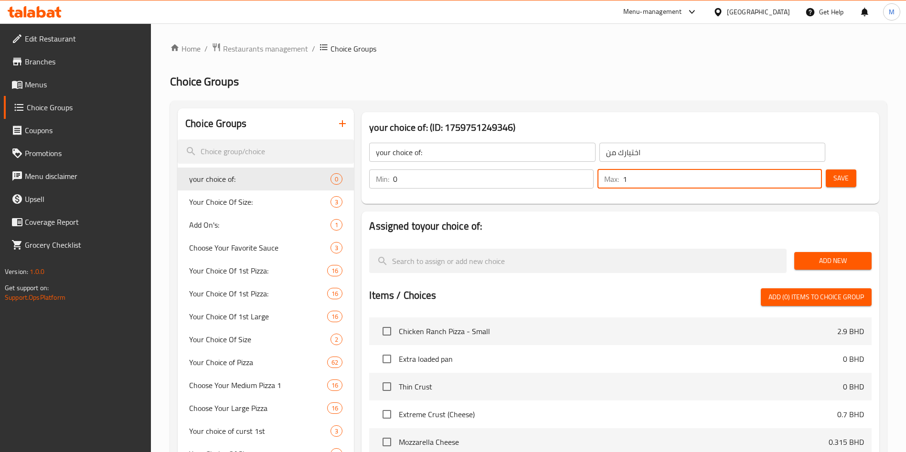
click at [832, 246] on div "Add New" at bounding box center [832, 261] width 85 height 32
click at [830, 255] on span "Add New" at bounding box center [833, 261] width 62 height 12
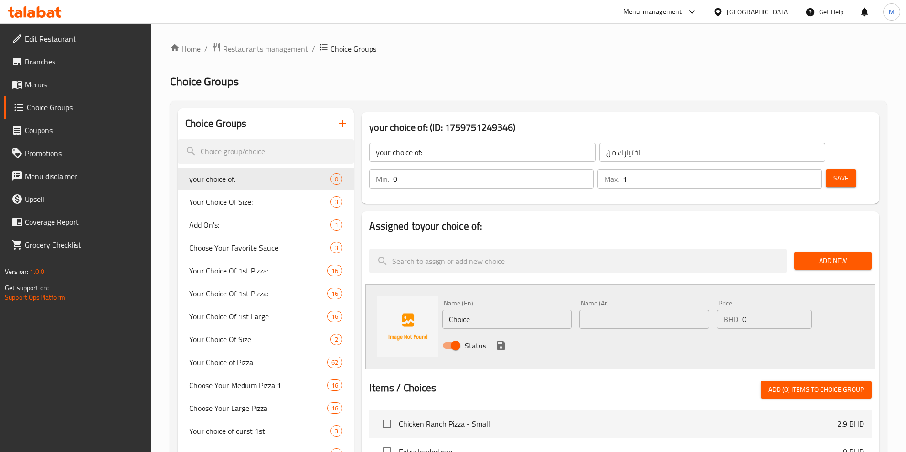
click at [532, 310] on input "Choice" at bounding box center [506, 319] width 129 height 19
click at [483, 310] on input "text" at bounding box center [506, 319] width 129 height 19
type input "ش"
type input "Add cheese crust"
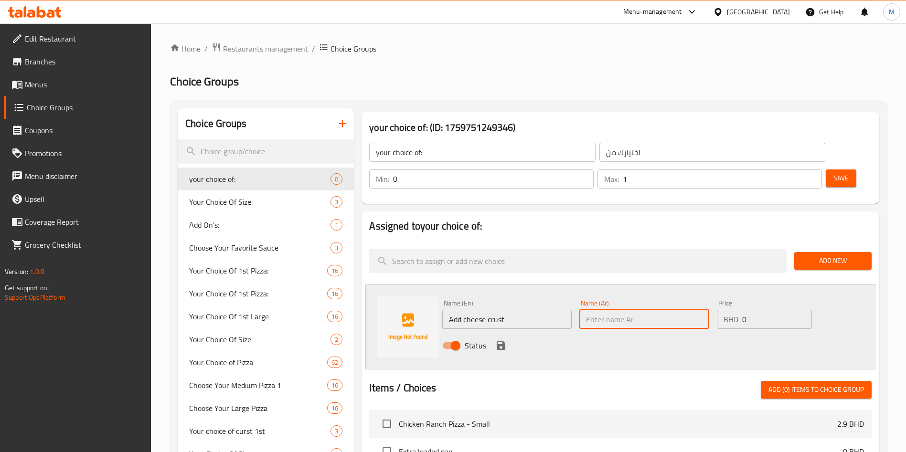
click at [610, 310] on input "text" at bounding box center [643, 319] width 129 height 19
type input "ا"
click at [519, 310] on input "Add cheese crust" at bounding box center [506, 319] width 129 height 19
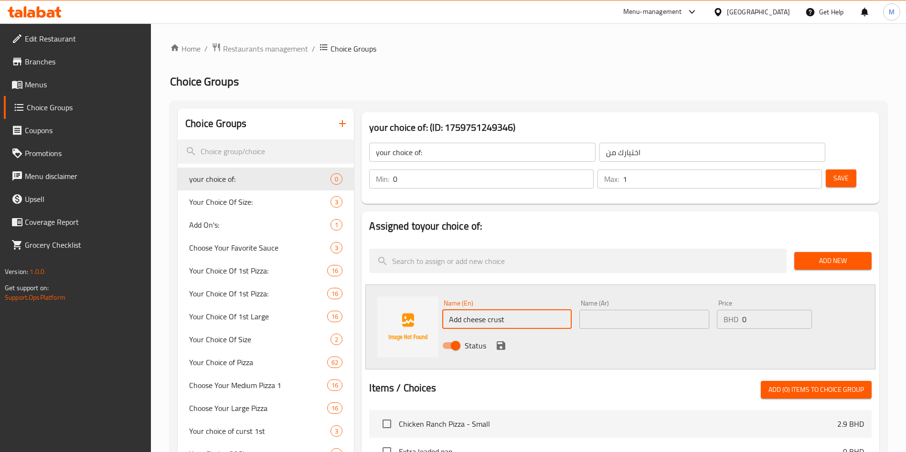
click at [519, 310] on input "Add cheese crust" at bounding box center [506, 319] width 129 height 19
click at [549, 171] on div "your choice of: ​ اختيارك من ​ Min: 0 ​ Max: 1 ​ Save" at bounding box center [620, 165] width 510 height 69
click at [623, 310] on input "text" at bounding box center [643, 319] width 129 height 19
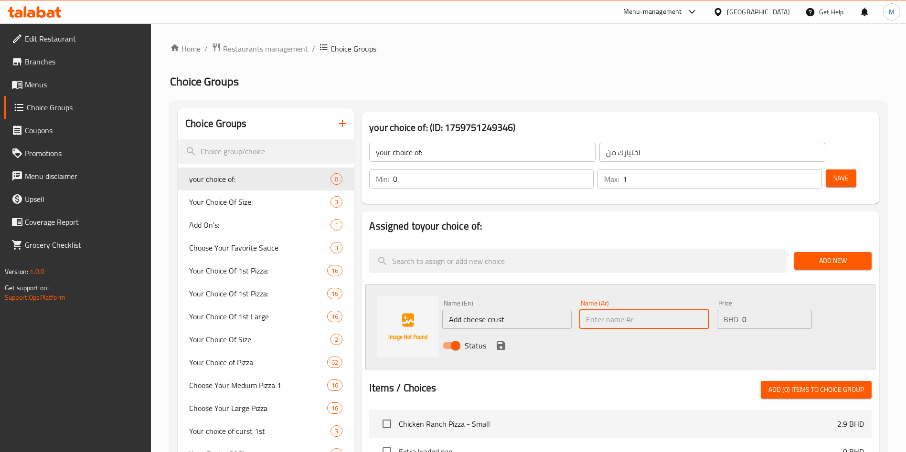
paste input "أضف قشرة الجبن"
click at [611, 310] on input "أضف قشرة الجبن" at bounding box center [643, 319] width 129 height 19
type input "أضف الجبن"
click at [757, 310] on input "0" at bounding box center [777, 319] width 70 height 19
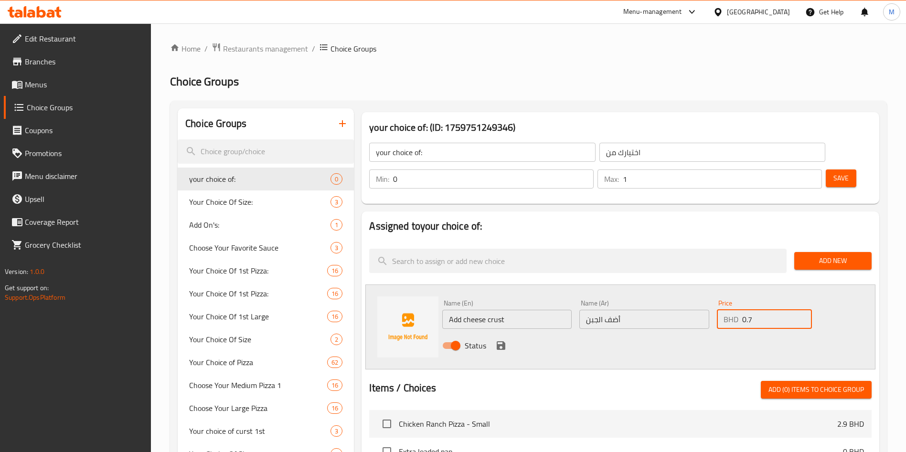
type input "0.7"
click at [504, 333] on div "Status" at bounding box center [643, 346] width 411 height 26
click at [503, 341] on icon "save" at bounding box center [500, 345] width 9 height 9
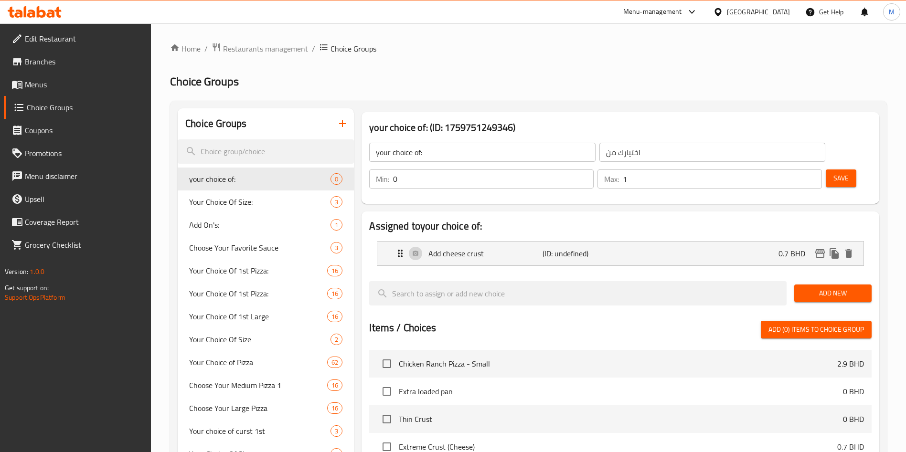
click at [833, 172] on span "Save" at bounding box center [840, 178] width 15 height 12
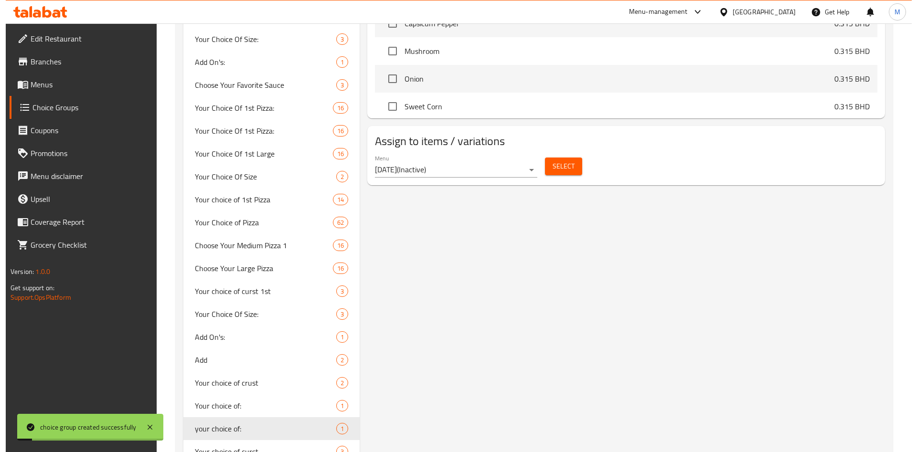
scroll to position [430, 0]
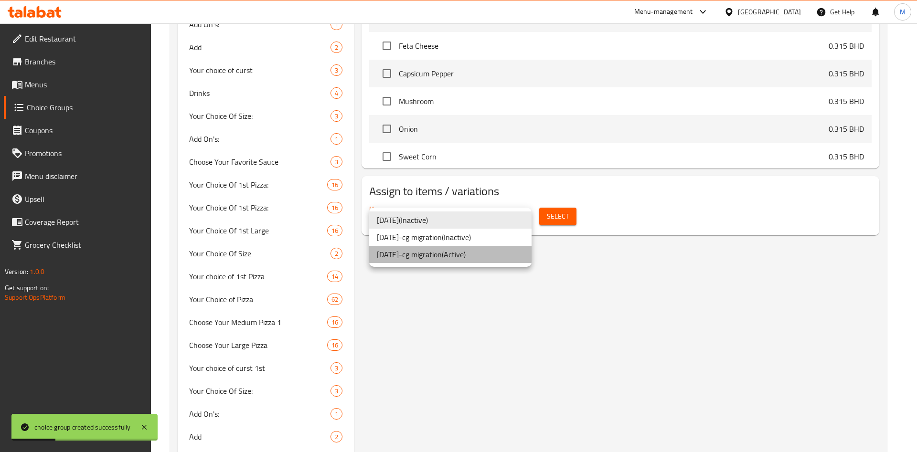
click at [470, 255] on li "[DATE]-cg migration ( Active )" at bounding box center [450, 254] width 162 height 17
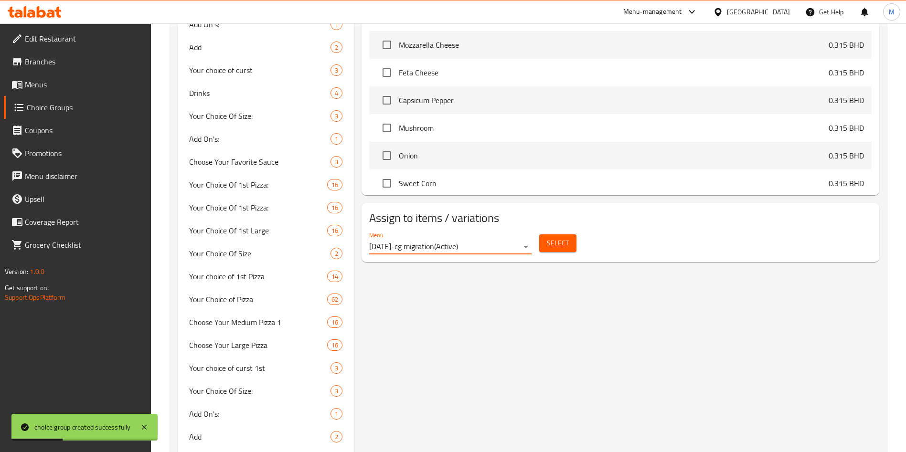
click at [547, 237] on span "Select" at bounding box center [558, 243] width 22 height 12
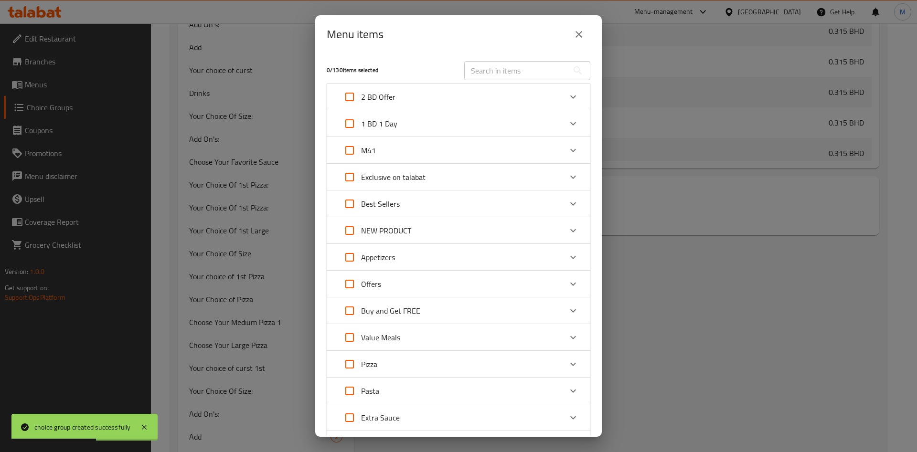
click at [502, 133] on div "1 BD 1 Day" at bounding box center [449, 123] width 223 height 23
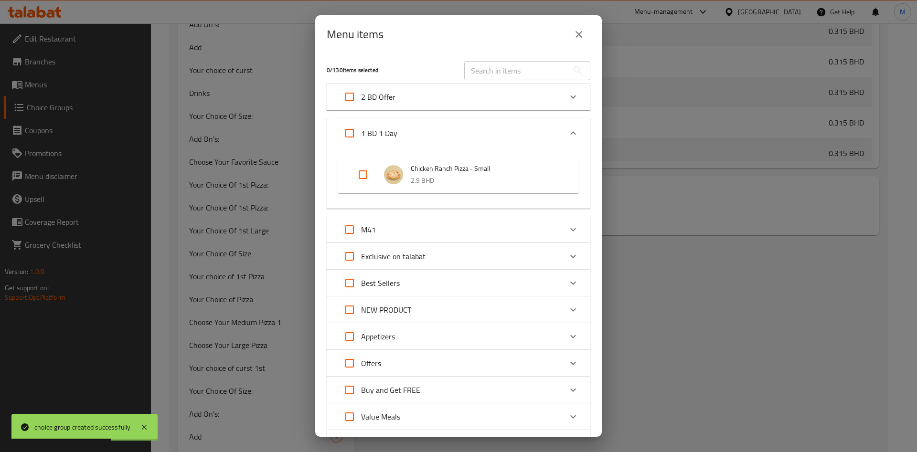
click at [505, 224] on div "M41" at bounding box center [449, 229] width 223 height 23
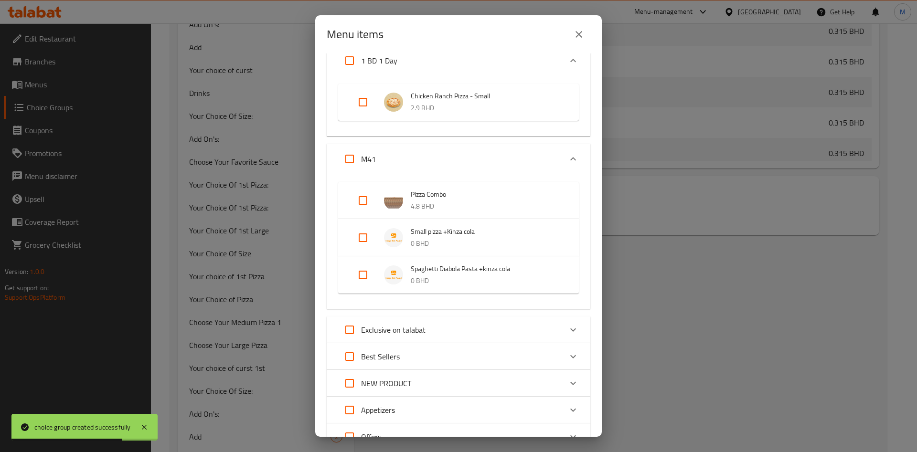
scroll to position [143, 0]
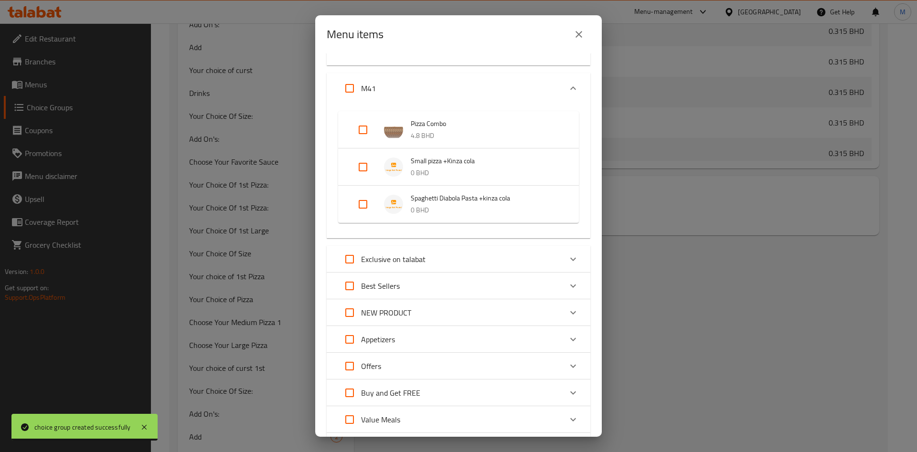
click at [362, 167] on input "Expand" at bounding box center [362, 167] width 23 height 23
checkbox input "true"
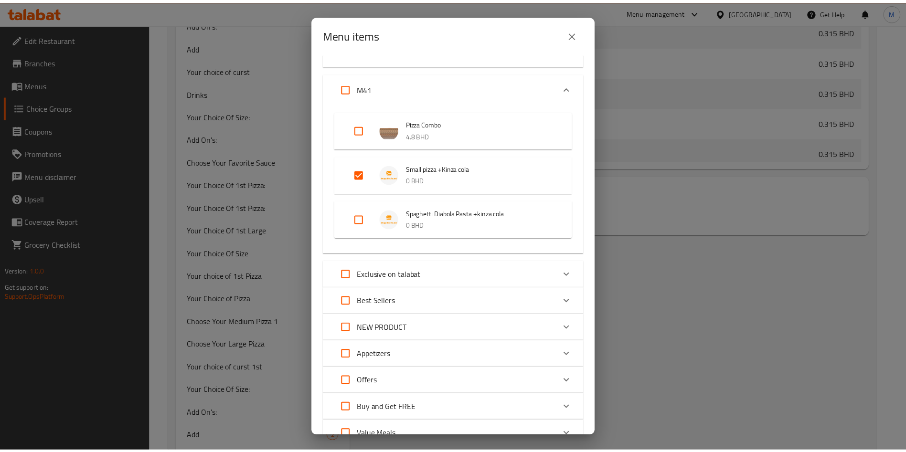
scroll to position [488, 0]
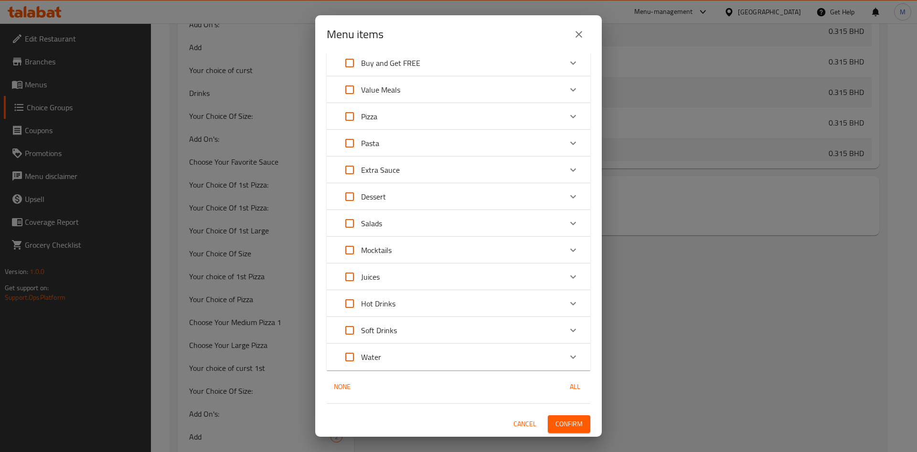
click at [548, 433] on button "Confirm" at bounding box center [569, 424] width 42 height 18
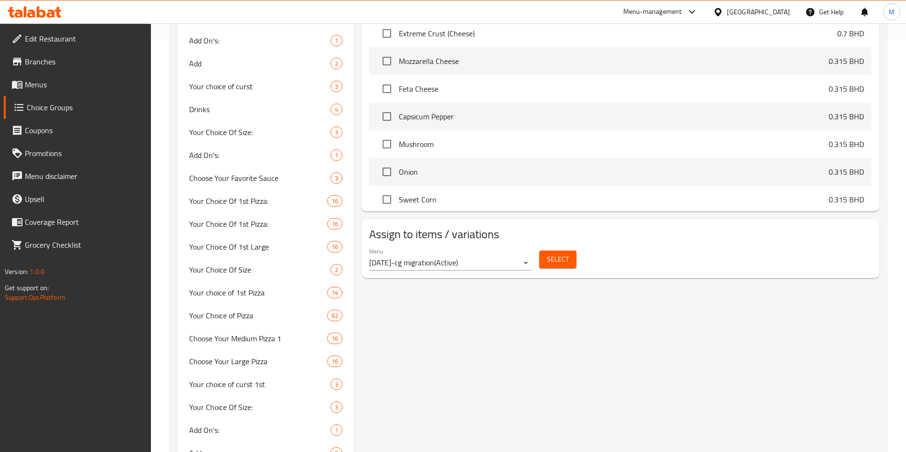
scroll to position [0, 0]
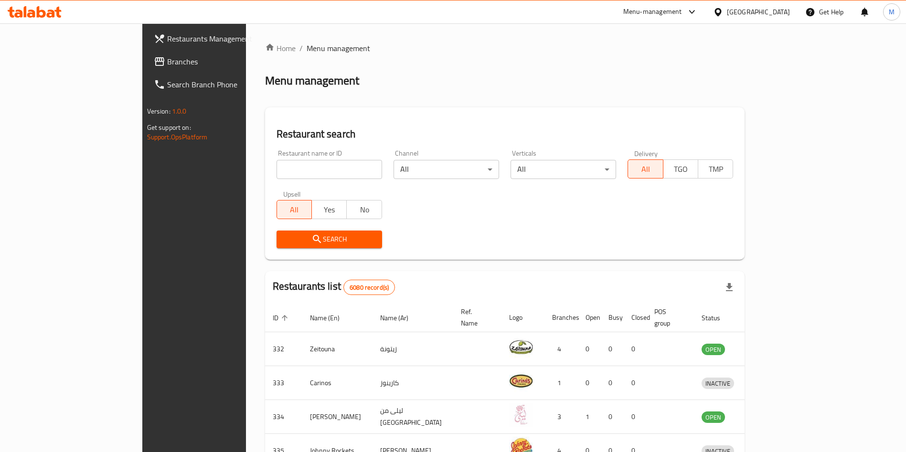
click at [310, 170] on input "search" at bounding box center [329, 169] width 106 height 19
paste input "Gancha And Mallas"
type input "Gancha And Mallas"
click button "Search" at bounding box center [329, 240] width 106 height 18
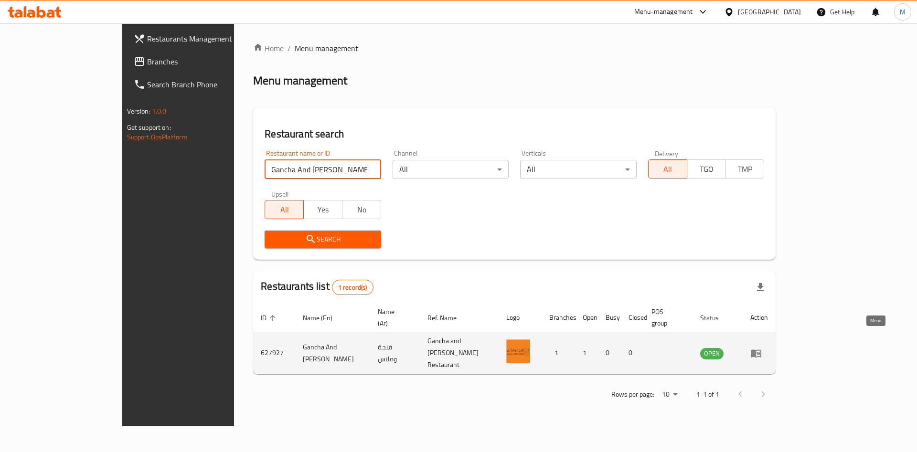
click at [768, 348] on link "enhanced table" at bounding box center [759, 353] width 18 height 11
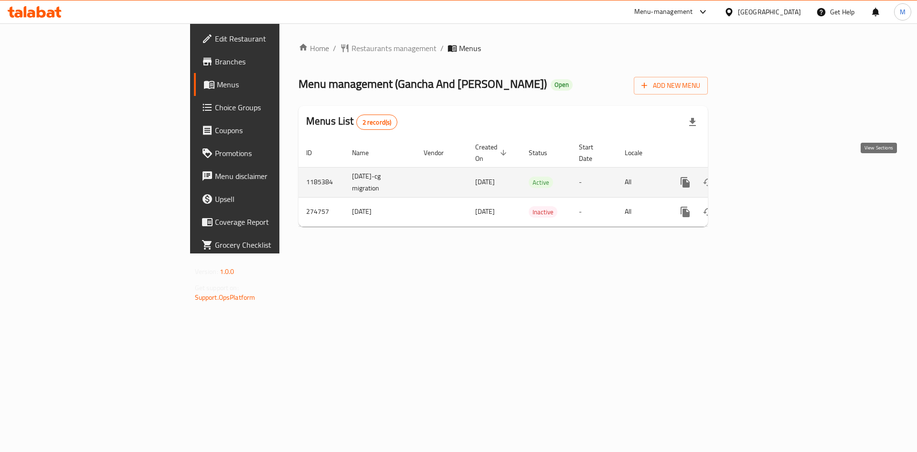
click at [760, 177] on icon "enhanced table" at bounding box center [753, 182] width 11 height 11
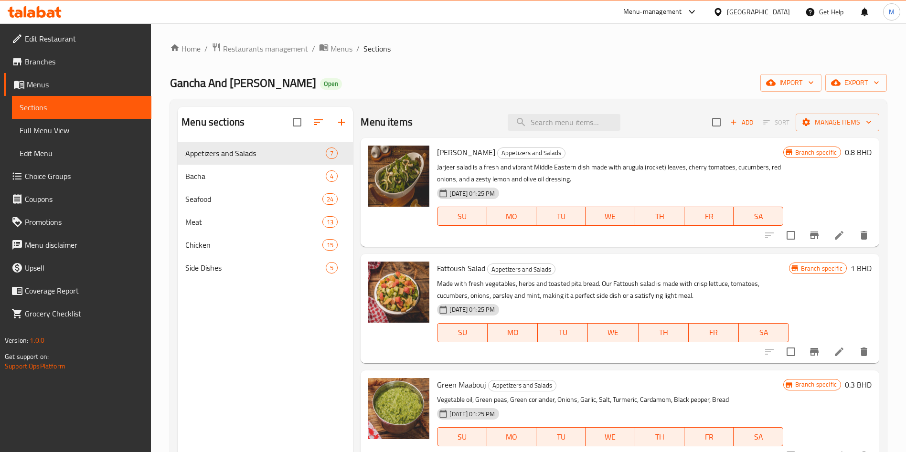
click at [43, 33] on span "Edit Restaurant" at bounding box center [84, 38] width 119 height 11
